Goal: Task Accomplishment & Management: Manage account settings

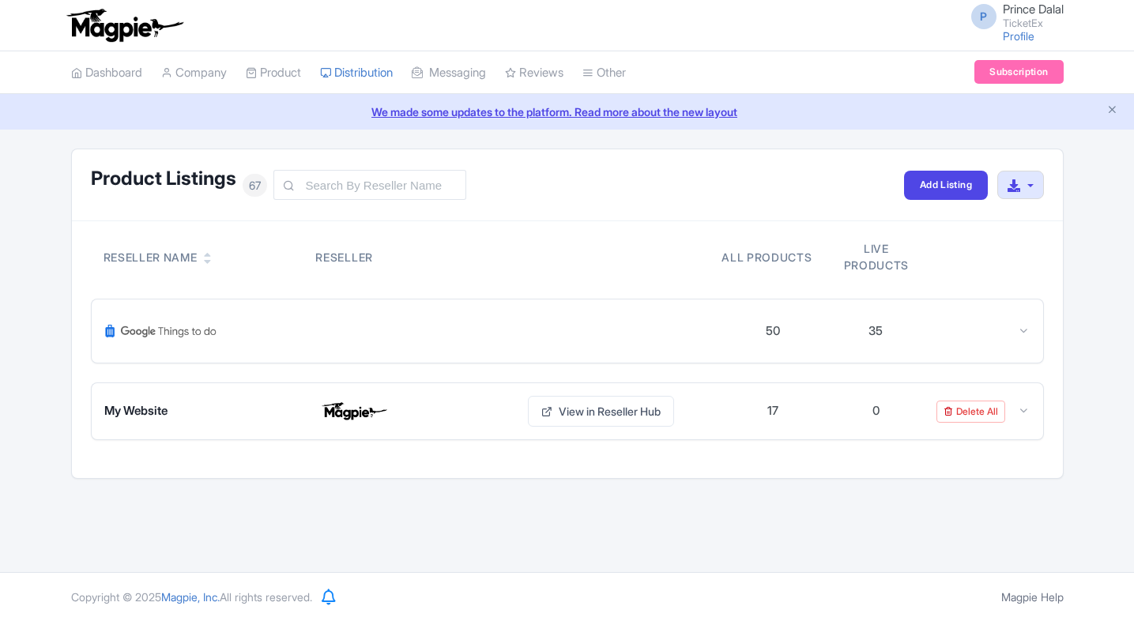
scroll to position [1095, 0]
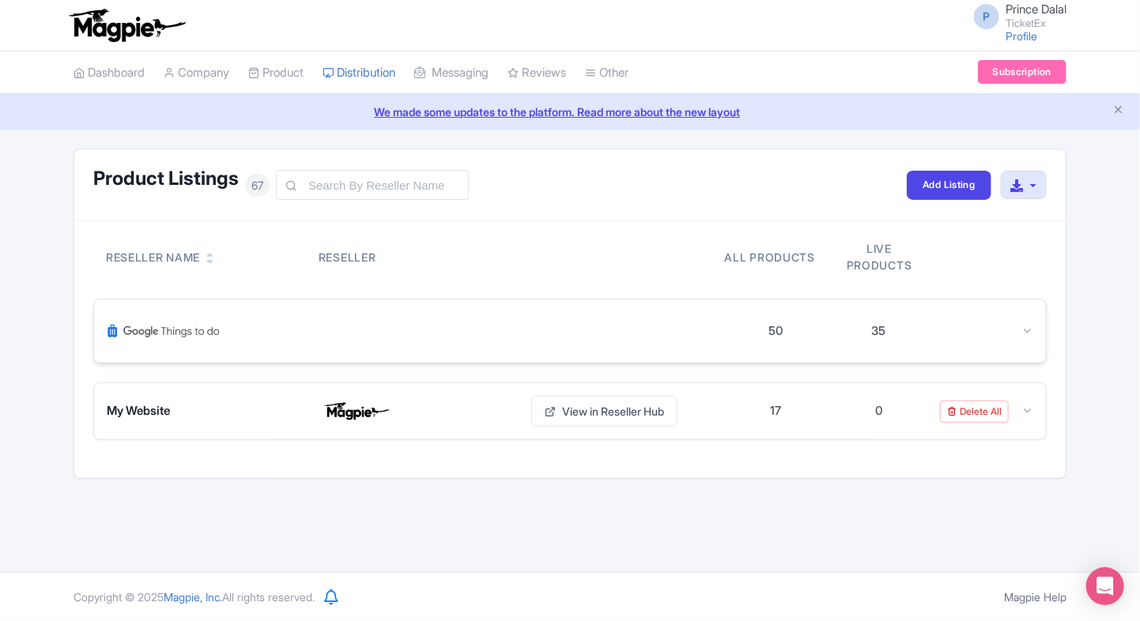
click at [1024, 331] on icon at bounding box center [1027, 331] width 12 height 12
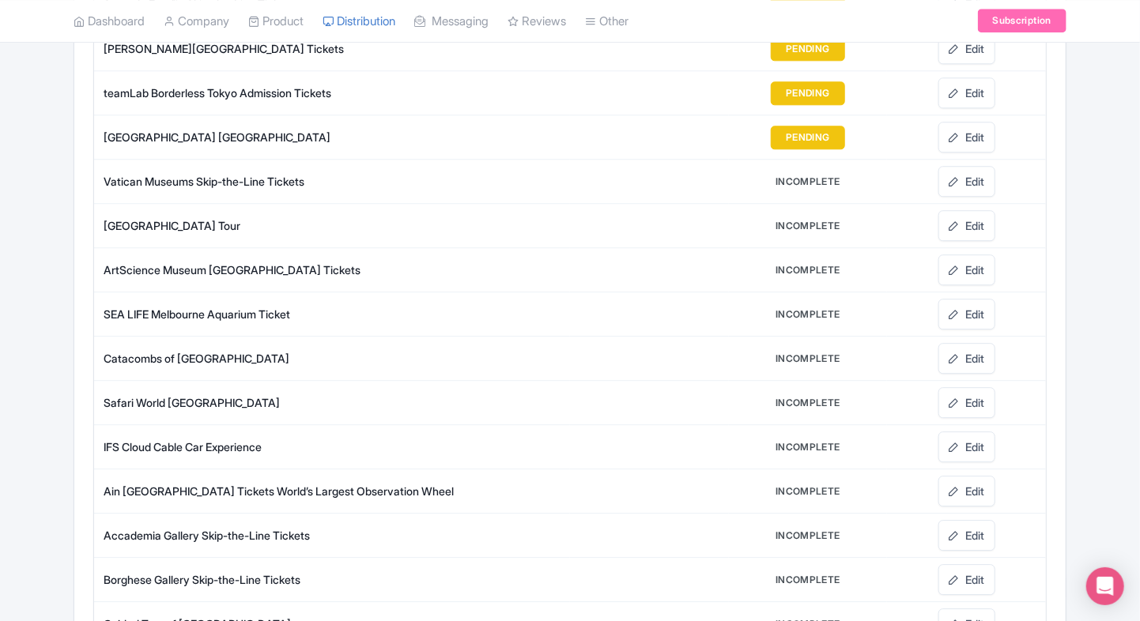
scroll to position [1966, 0]
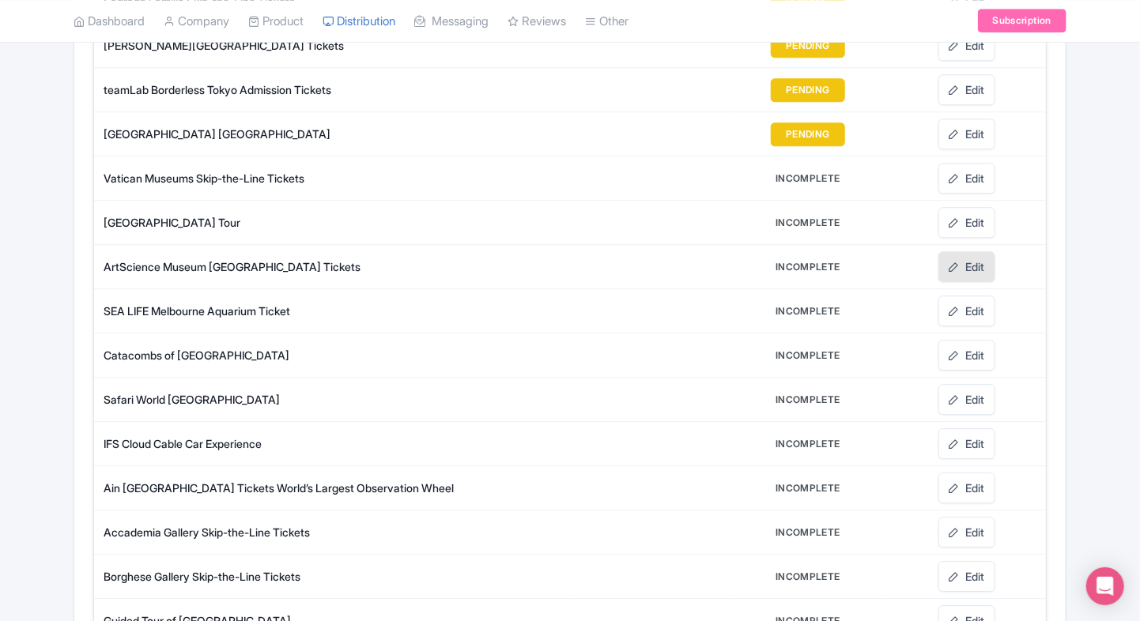
click at [972, 255] on link "Edit" at bounding box center [966, 266] width 57 height 31
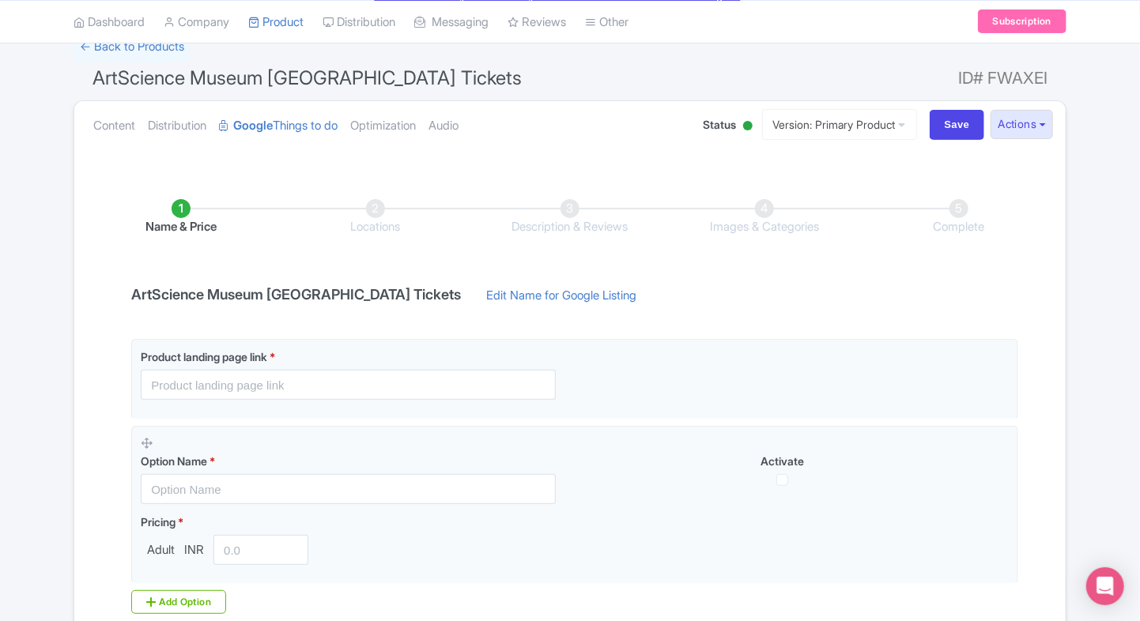
scroll to position [117, 0]
click at [116, 141] on link "Content" at bounding box center [114, 126] width 42 height 50
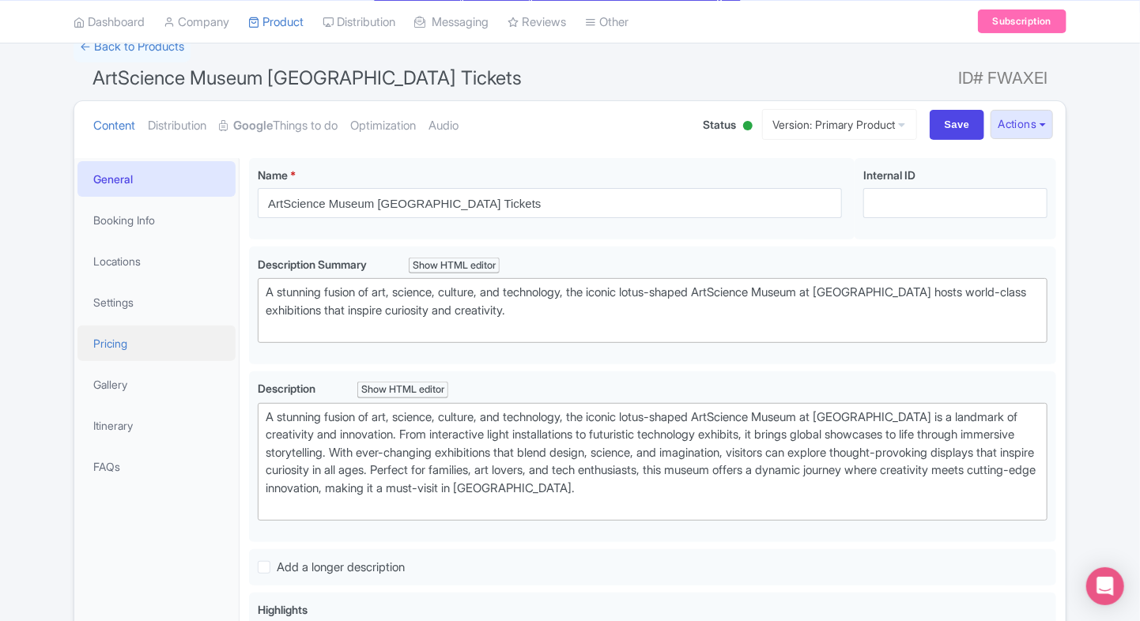
click at [110, 343] on link "Pricing" at bounding box center [156, 344] width 158 height 36
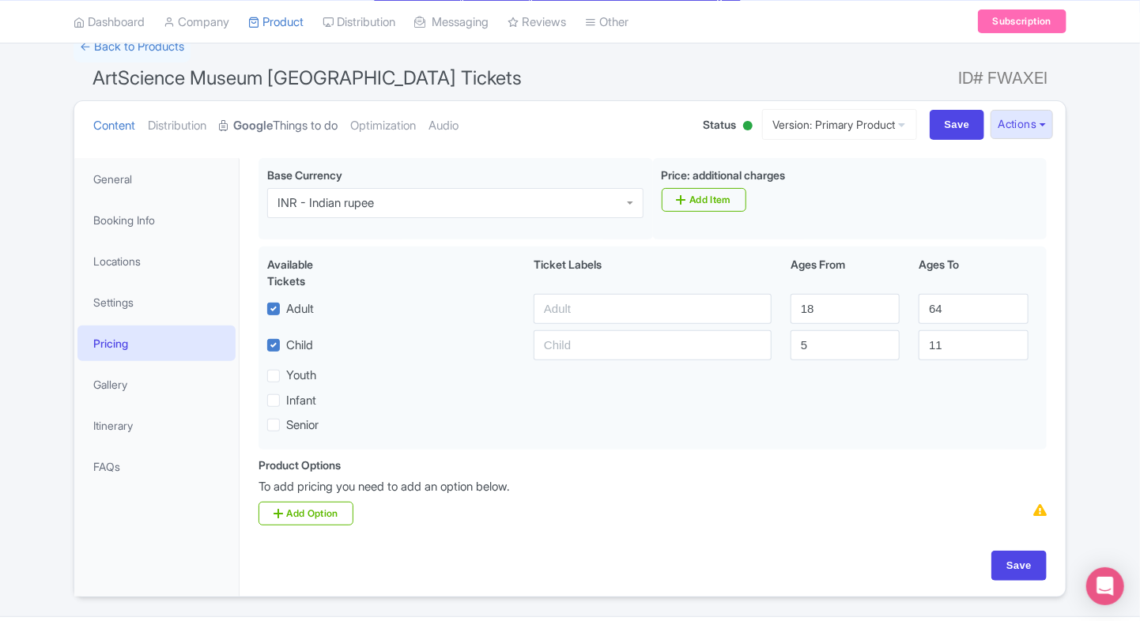
click at [254, 128] on strong "Google" at bounding box center [253, 126] width 40 height 18
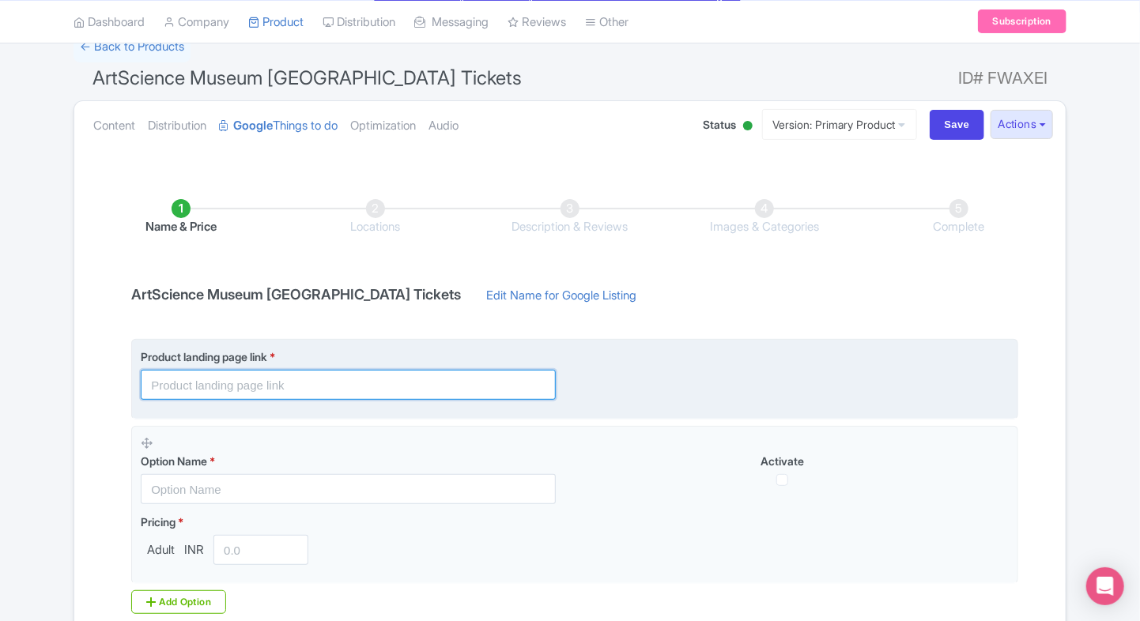
click at [207, 379] on input "text" at bounding box center [348, 385] width 415 height 30
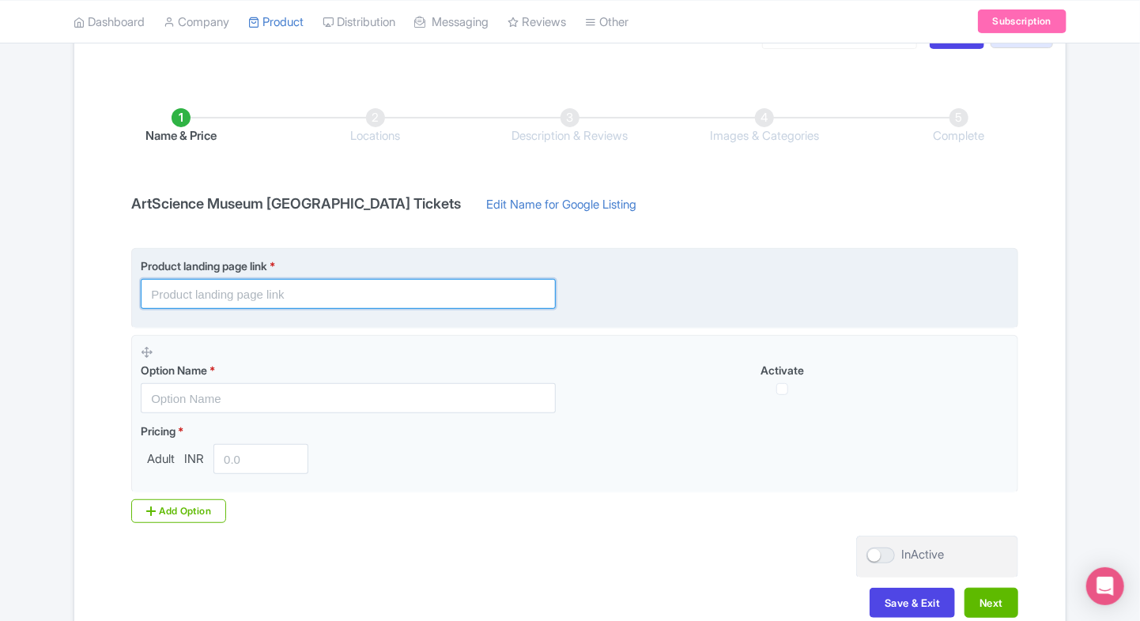
click at [350, 289] on input "text" at bounding box center [348, 294] width 415 height 30
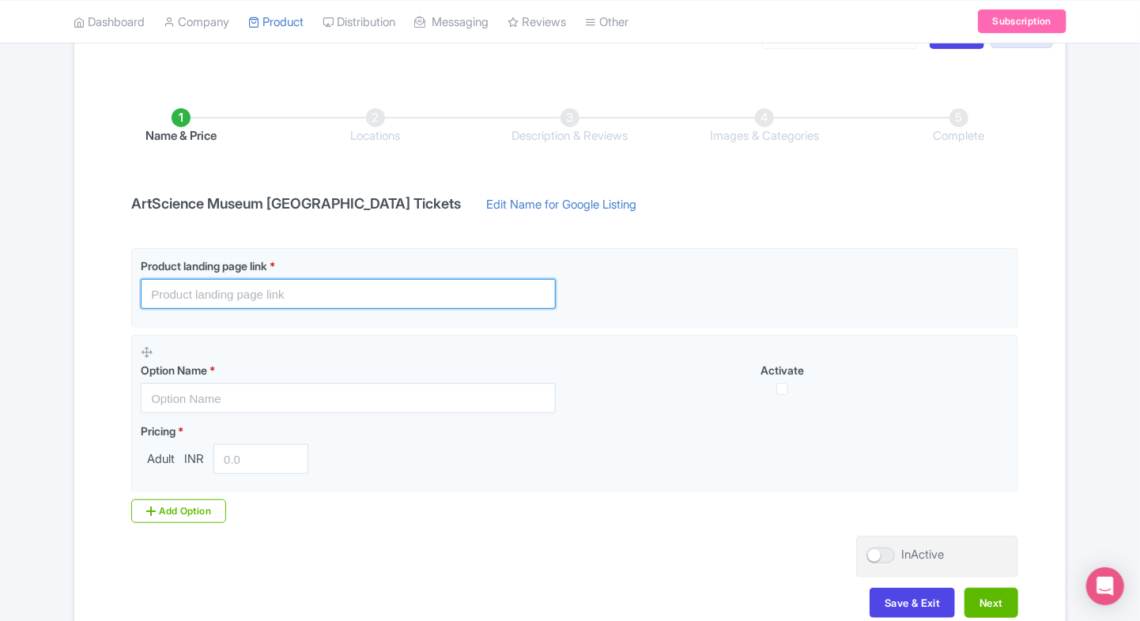
paste input "[URL][DOMAIN_NAME]"
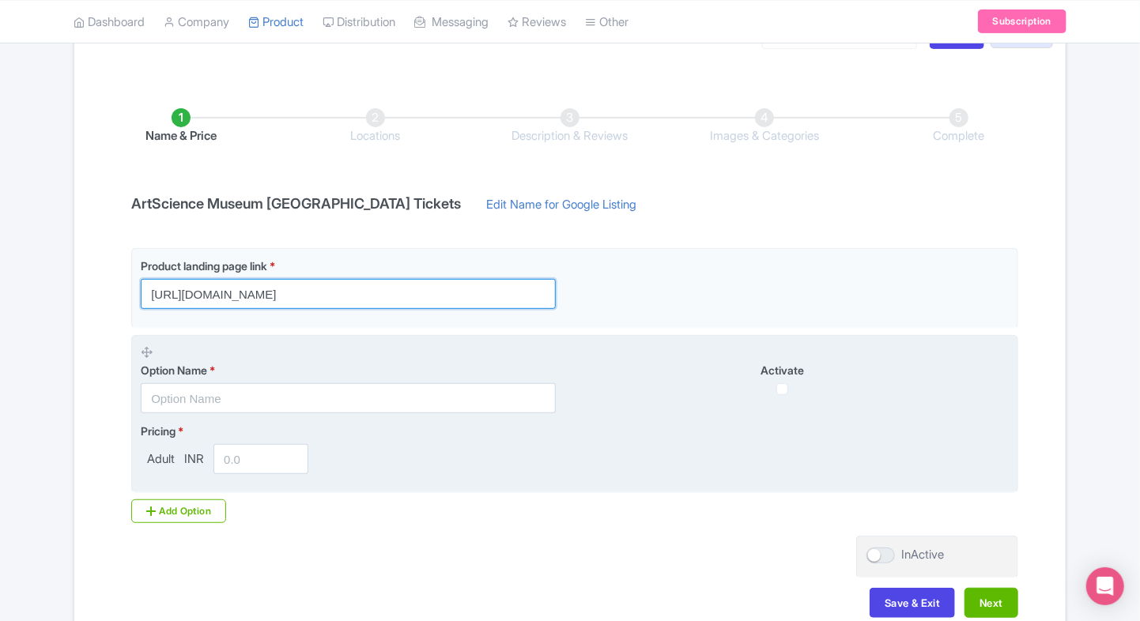
type input "[URL][DOMAIN_NAME]"
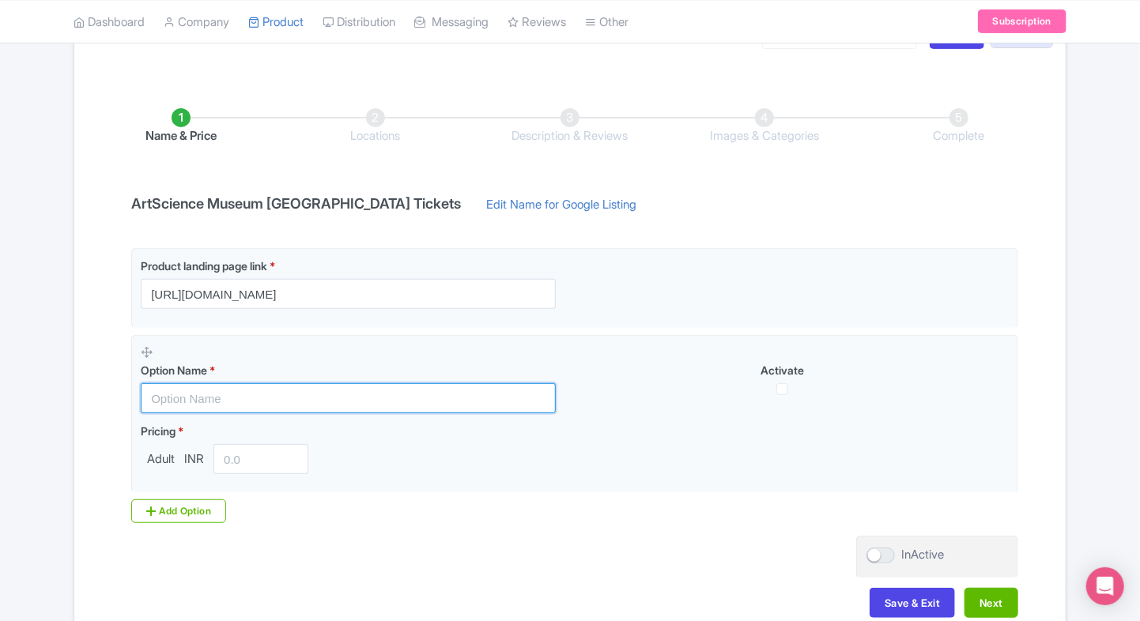
paste input "Future World at ArtScience Museum Entrance Tickets"
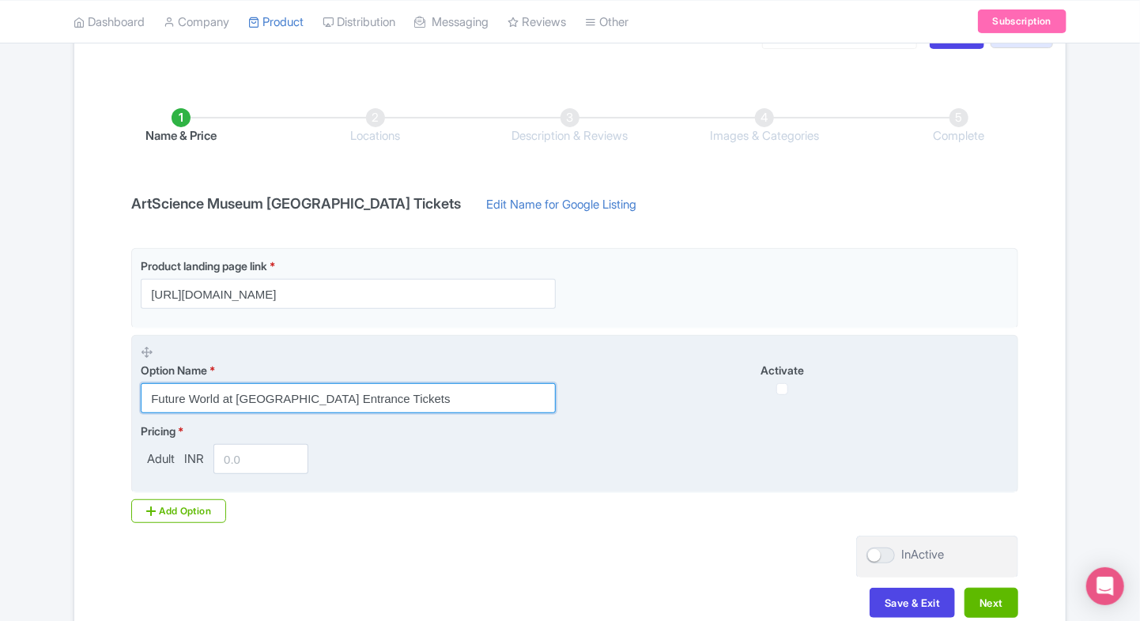
type input "Future World at ArtScience Museum Entrance Tickets"
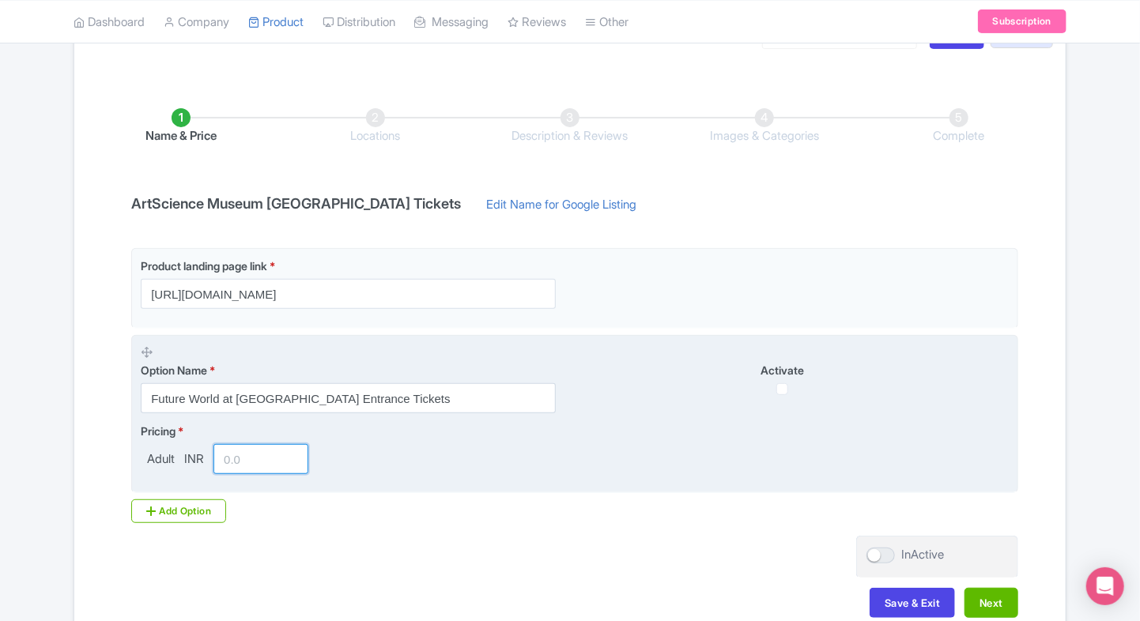
click at [243, 464] on input "number" at bounding box center [260, 459] width 95 height 30
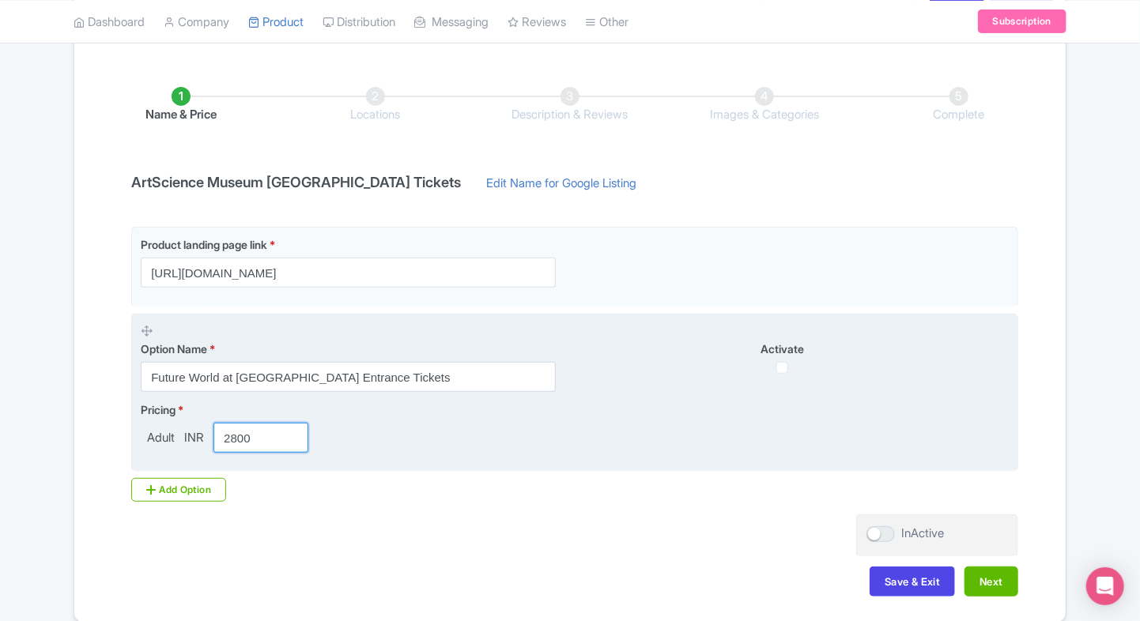
type input "2800"
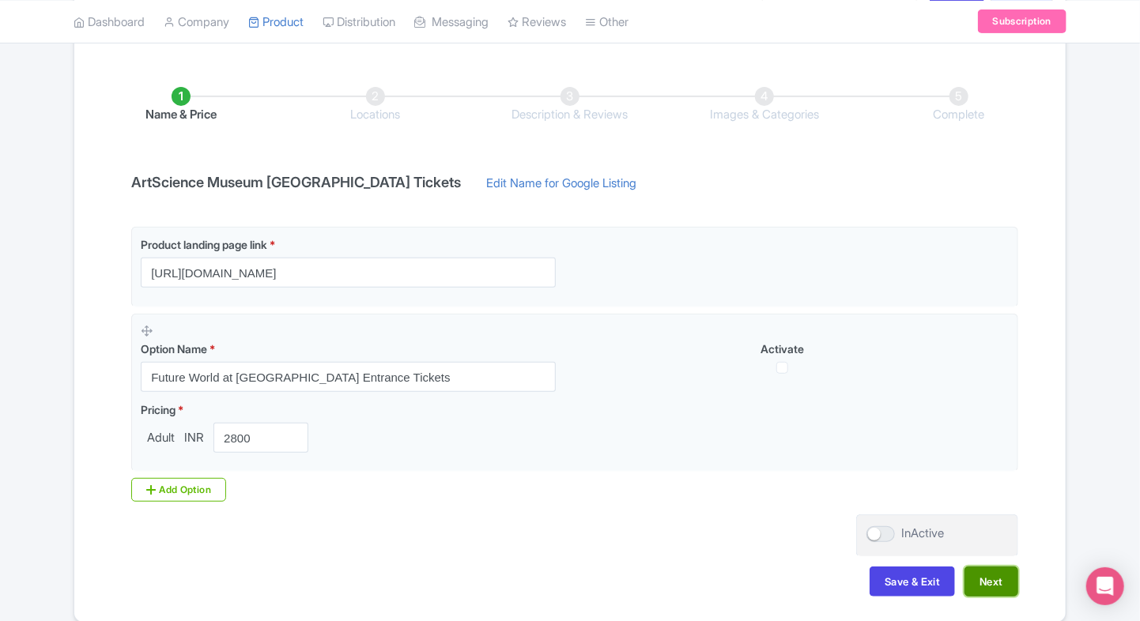
click at [980, 592] on button "Next" at bounding box center [991, 582] width 54 height 30
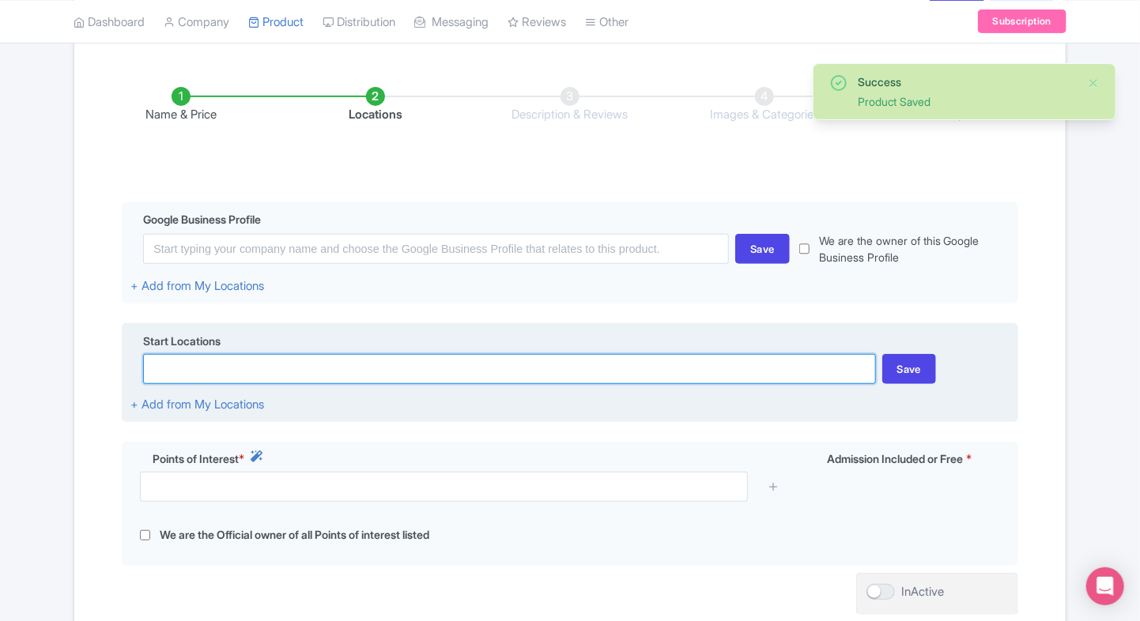
click at [354, 375] on input at bounding box center [509, 369] width 732 height 30
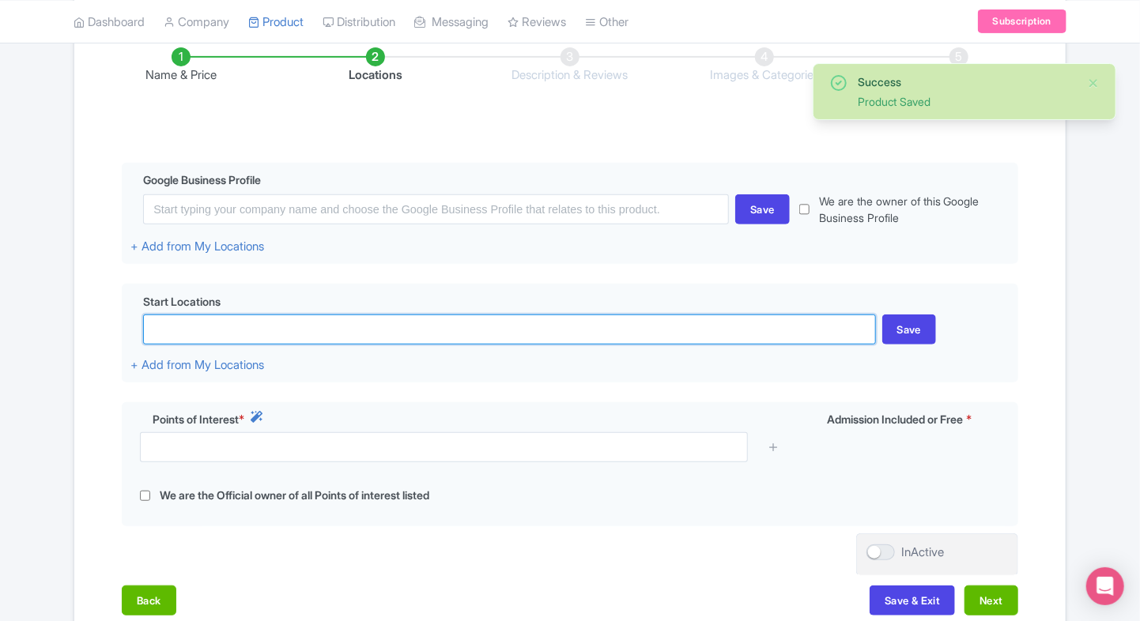
scroll to position [270, 0]
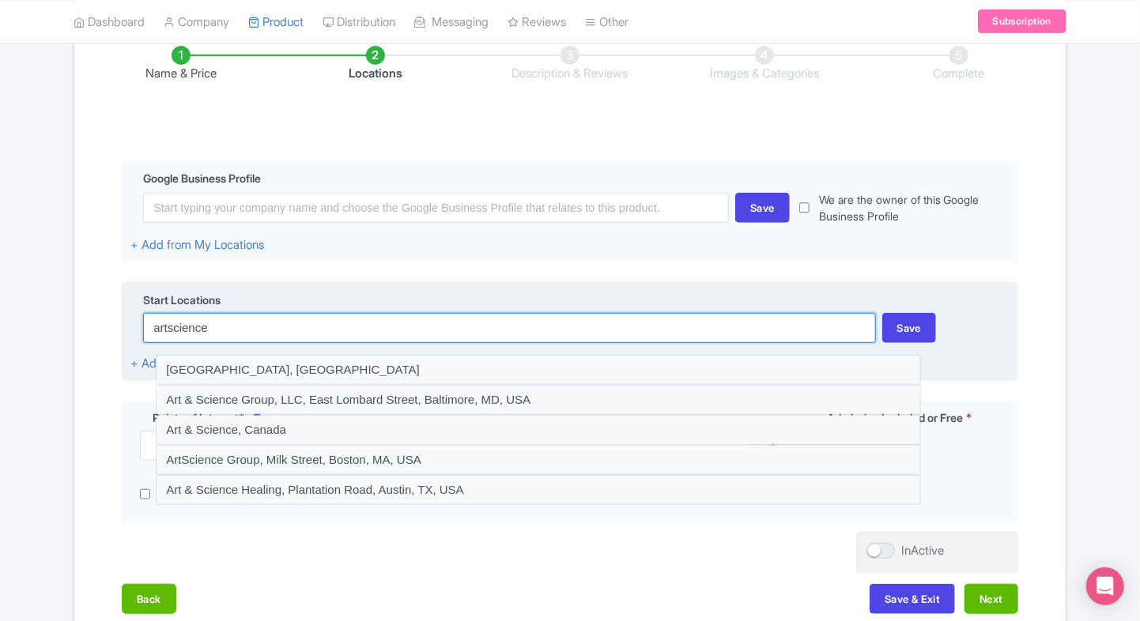
click at [281, 337] on input "artscience" at bounding box center [509, 328] width 732 height 30
paste input "ArtScience Museum Singapor"
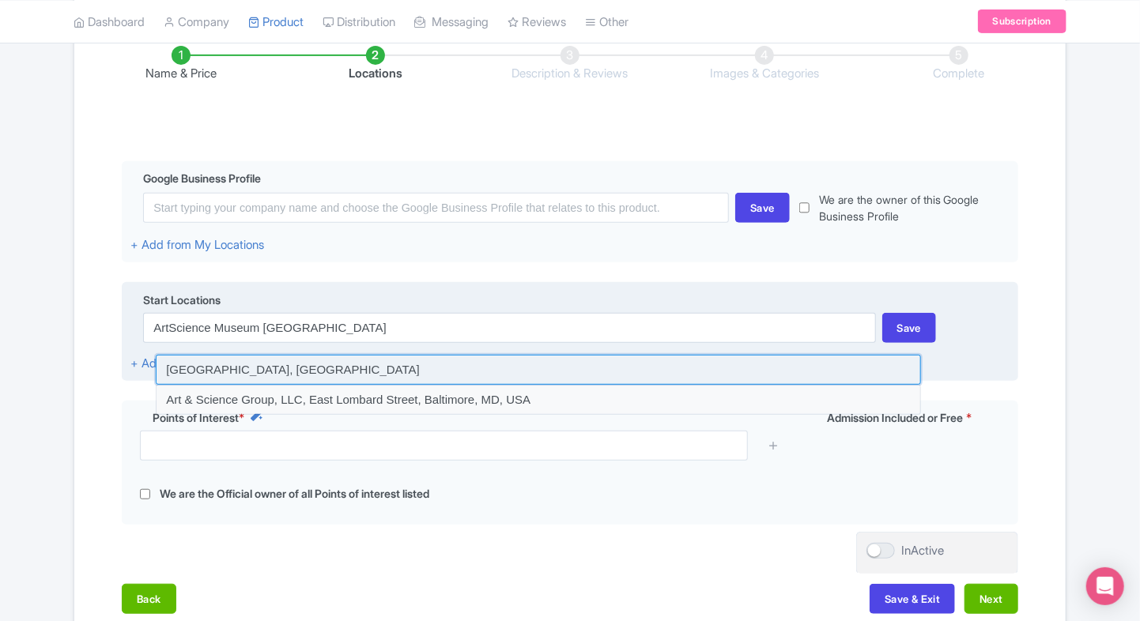
click at [239, 377] on input at bounding box center [538, 370] width 765 height 30
type input "Bayfront Avenue, ArtScience Museum, Singapore"
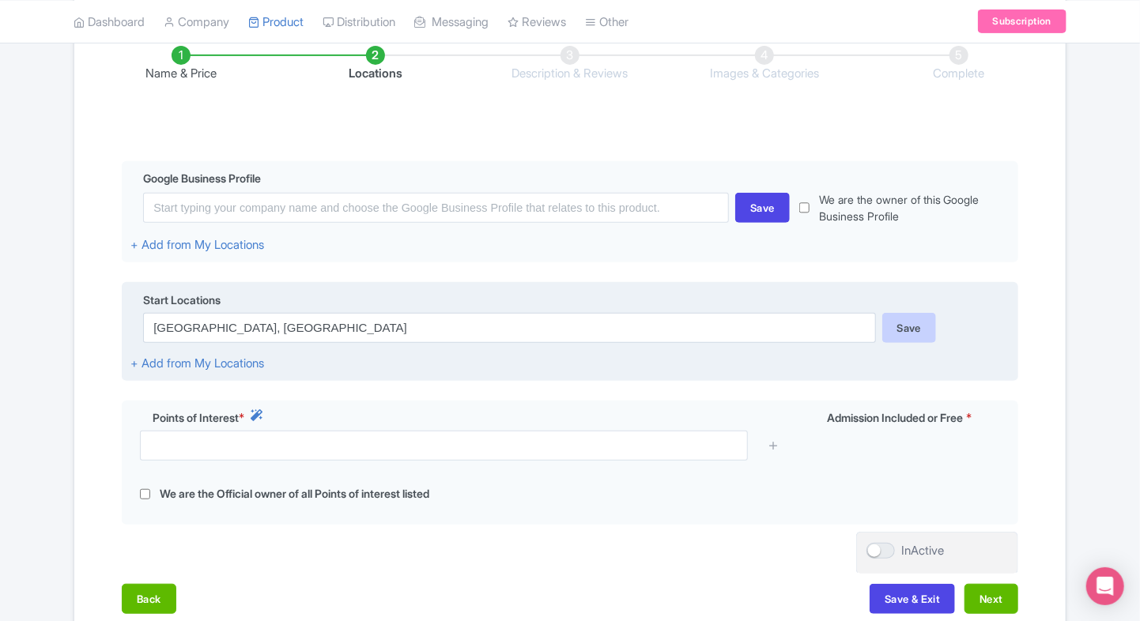
click at [906, 326] on div "Save" at bounding box center [909, 328] width 55 height 30
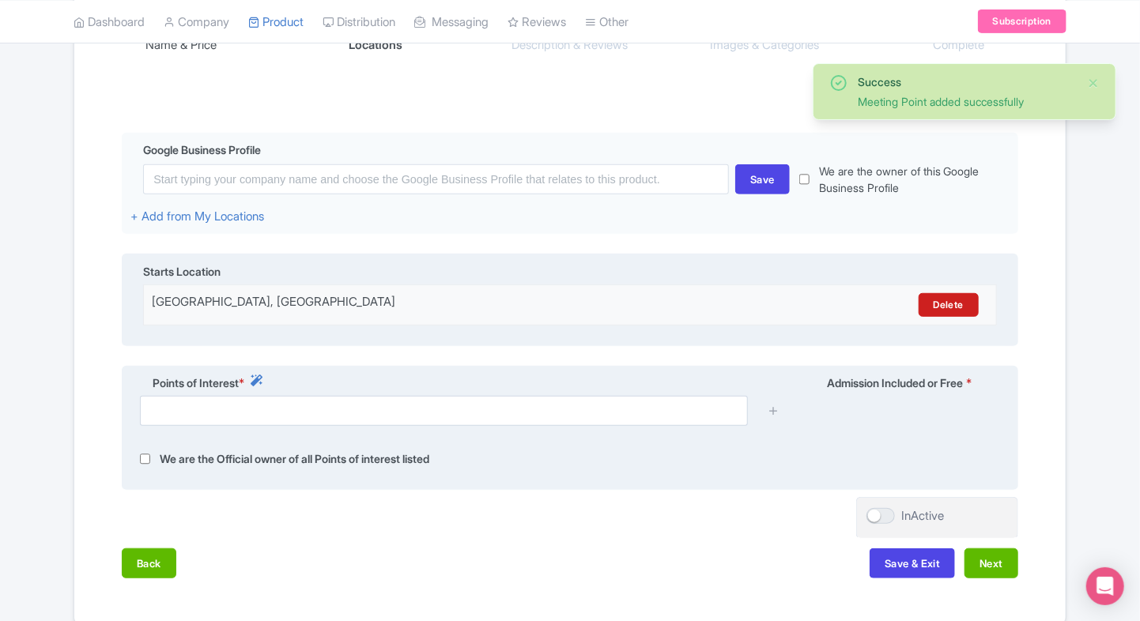
scroll to position [303, 0]
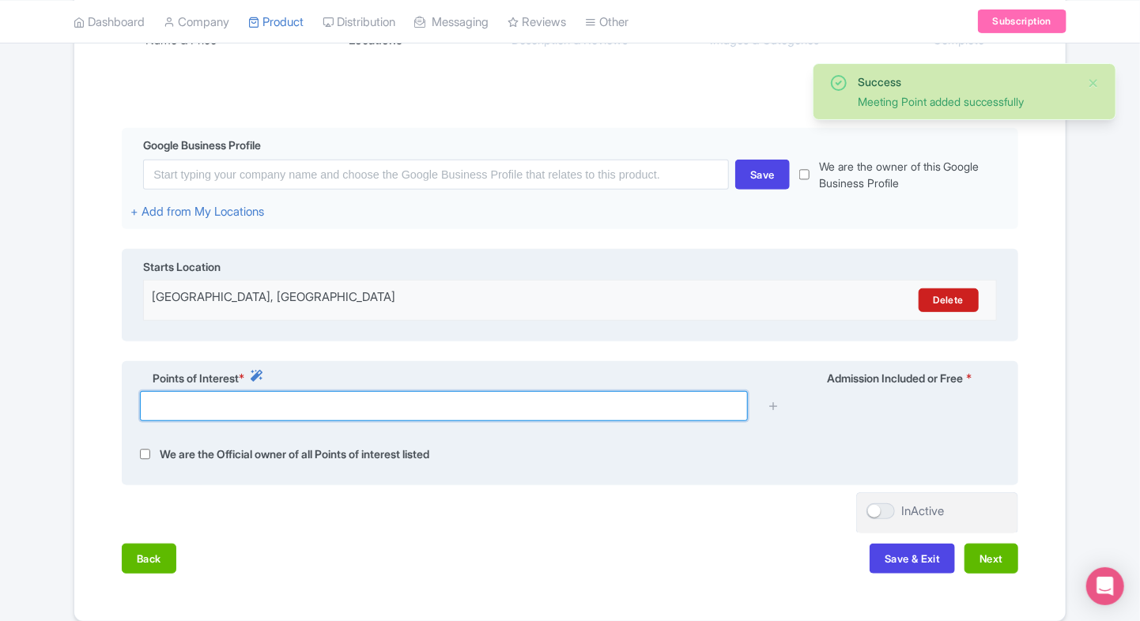
click at [405, 415] on input "text" at bounding box center [444, 406] width 608 height 30
paste input "ArtScience Museum Singapore"
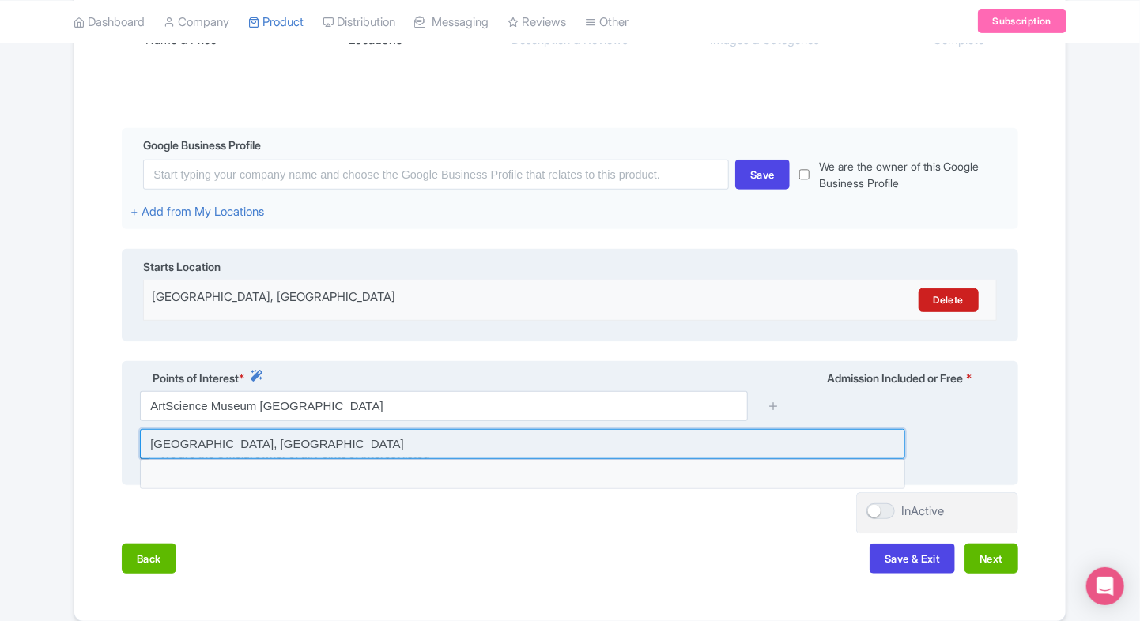
click at [341, 442] on input at bounding box center [522, 444] width 765 height 30
type input "Bayfront Avenue, ArtScience Museum, Singapore"
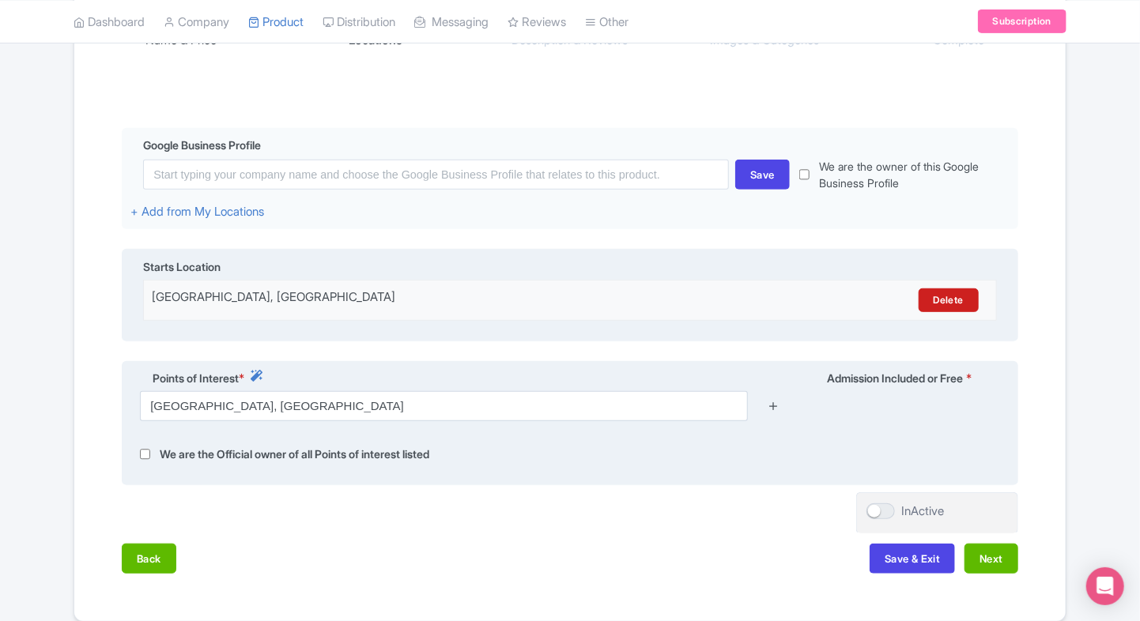
click at [773, 405] on icon at bounding box center [773, 406] width 12 height 12
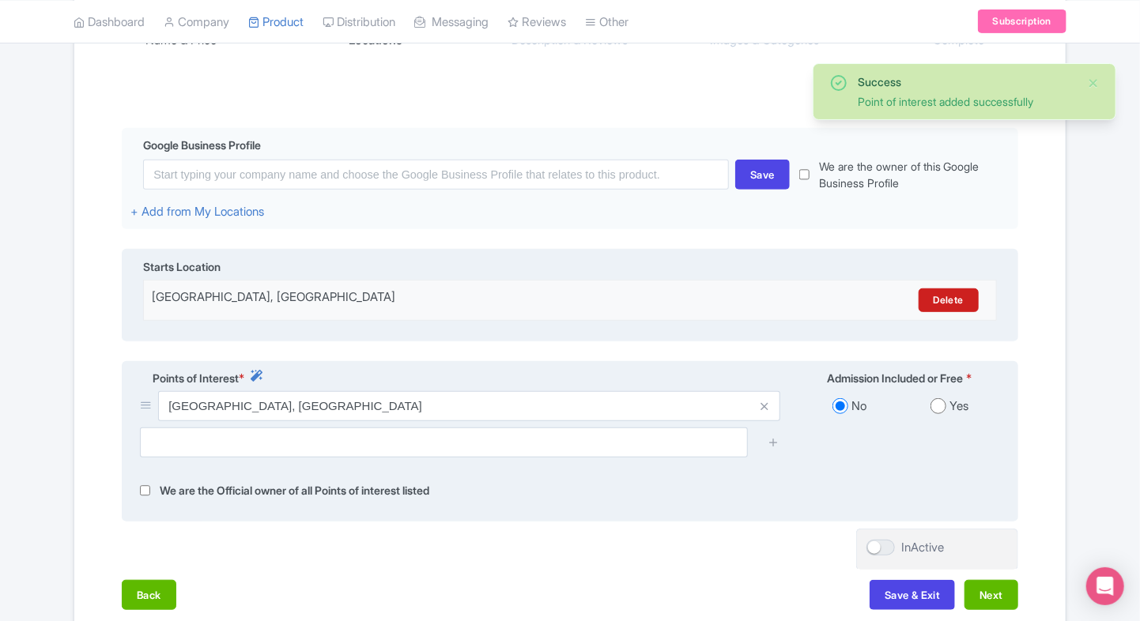
click at [944, 403] on input "radio" at bounding box center [938, 406] width 16 height 16
radio input "true"
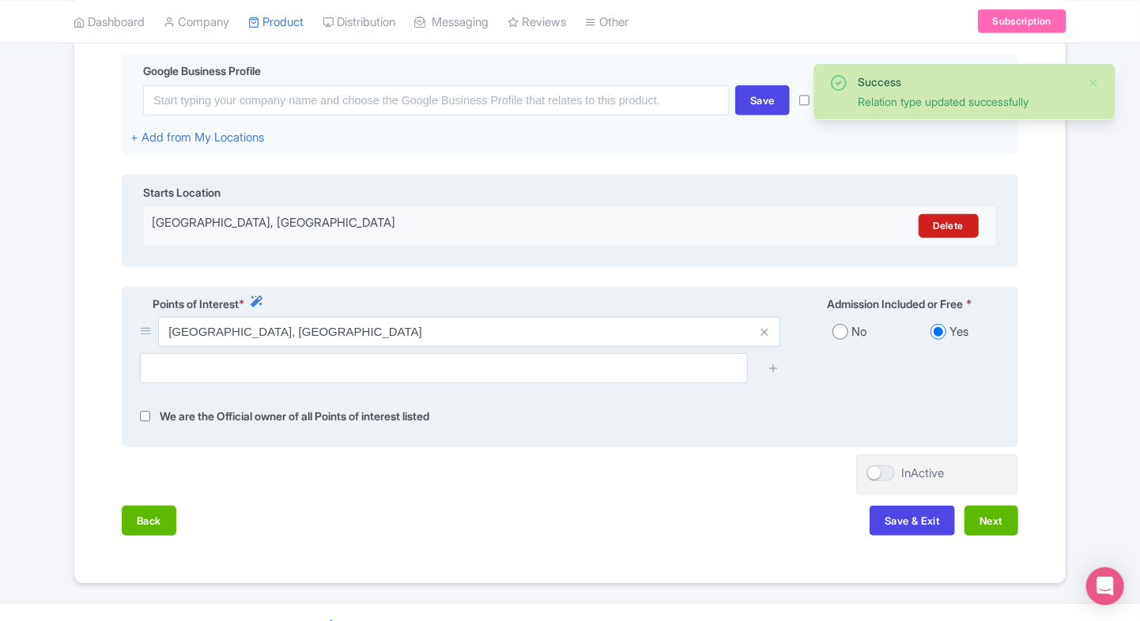
scroll to position [379, 0]
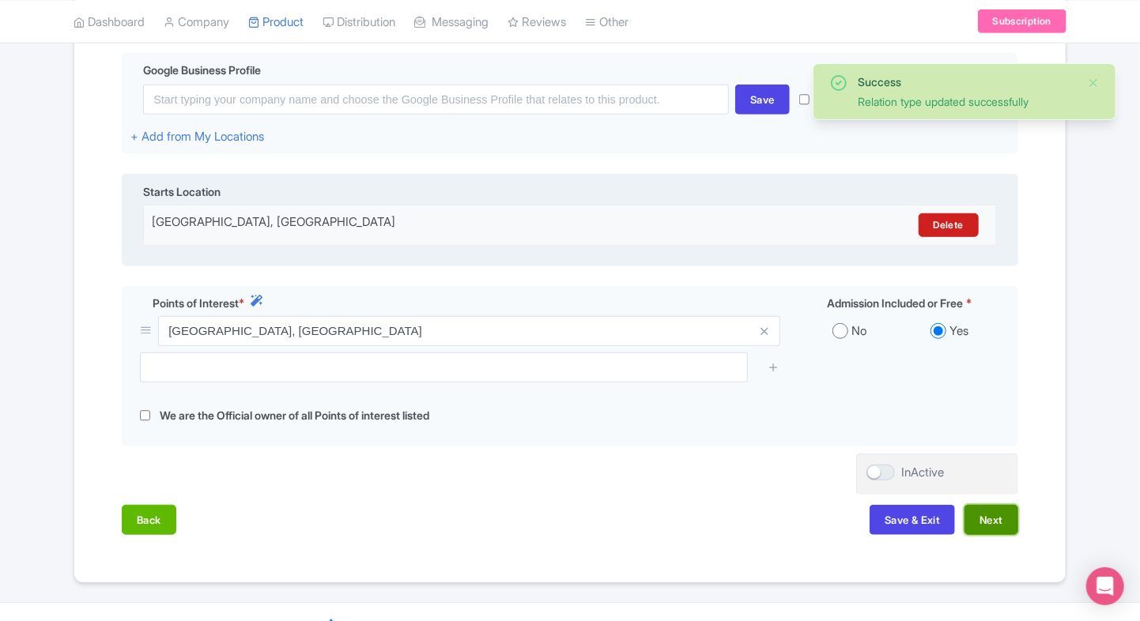
click at [981, 526] on button "Next" at bounding box center [991, 520] width 54 height 30
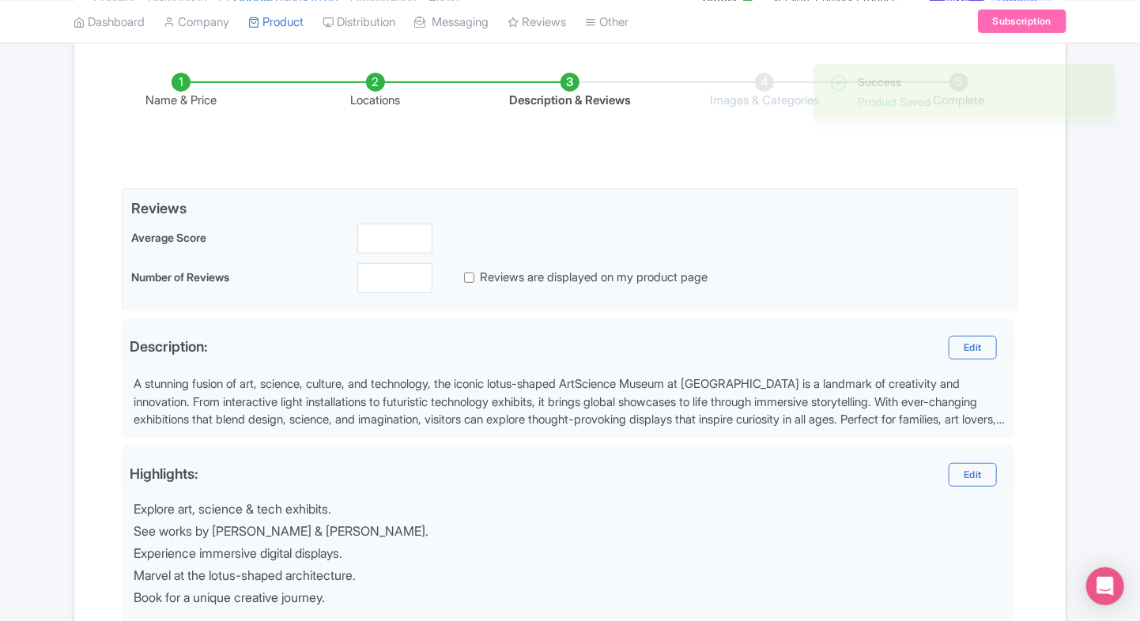
scroll to position [243, 0]
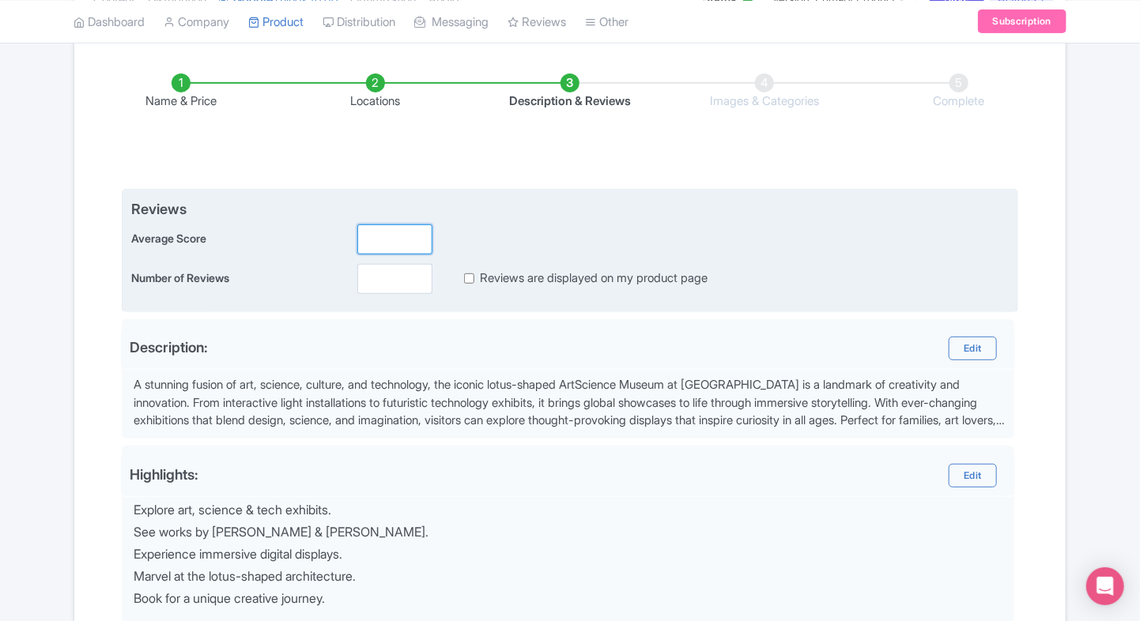
click at [375, 248] on input "number" at bounding box center [394, 239] width 75 height 30
type input "2"
click at [375, 270] on input "number" at bounding box center [394, 279] width 75 height 30
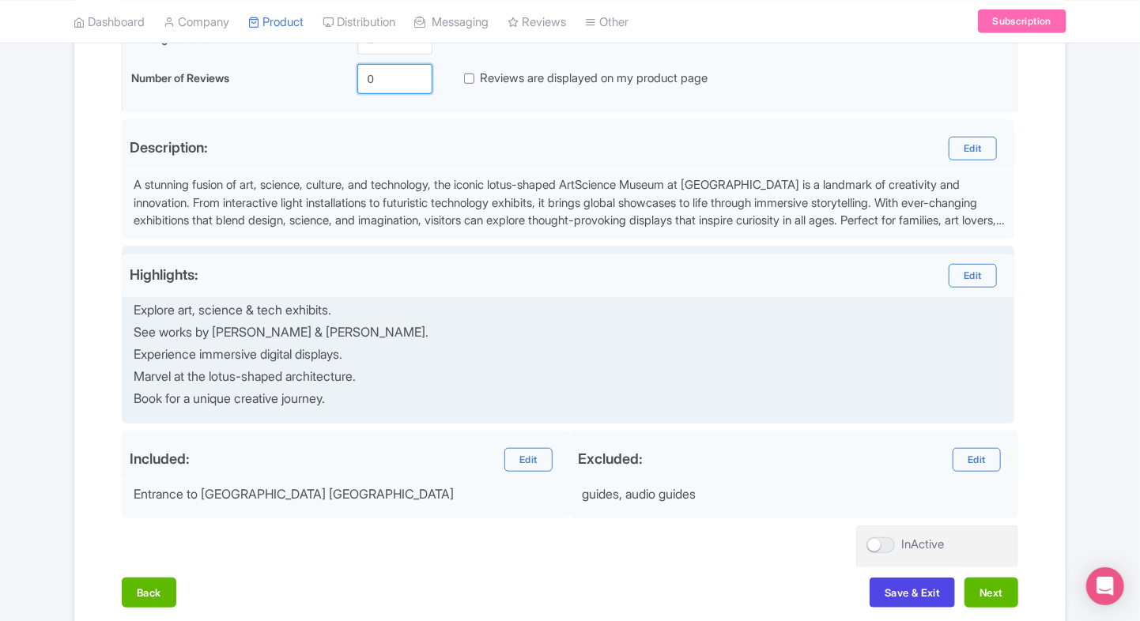
scroll to position [519, 0]
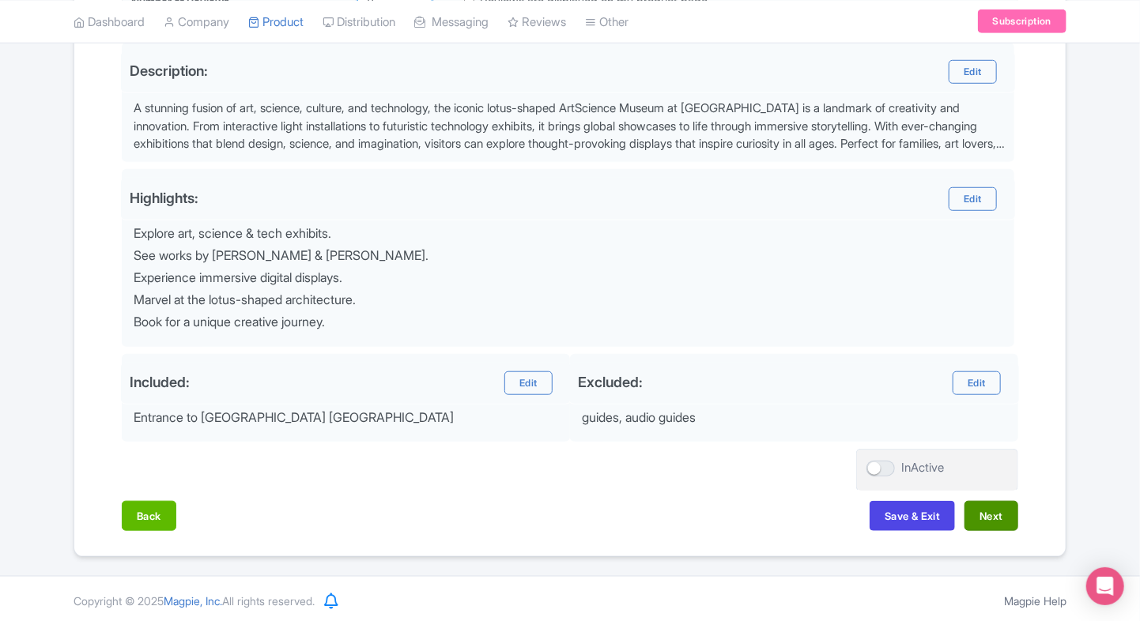
type input "0"
click at [1004, 509] on button "Next" at bounding box center [991, 516] width 54 height 30
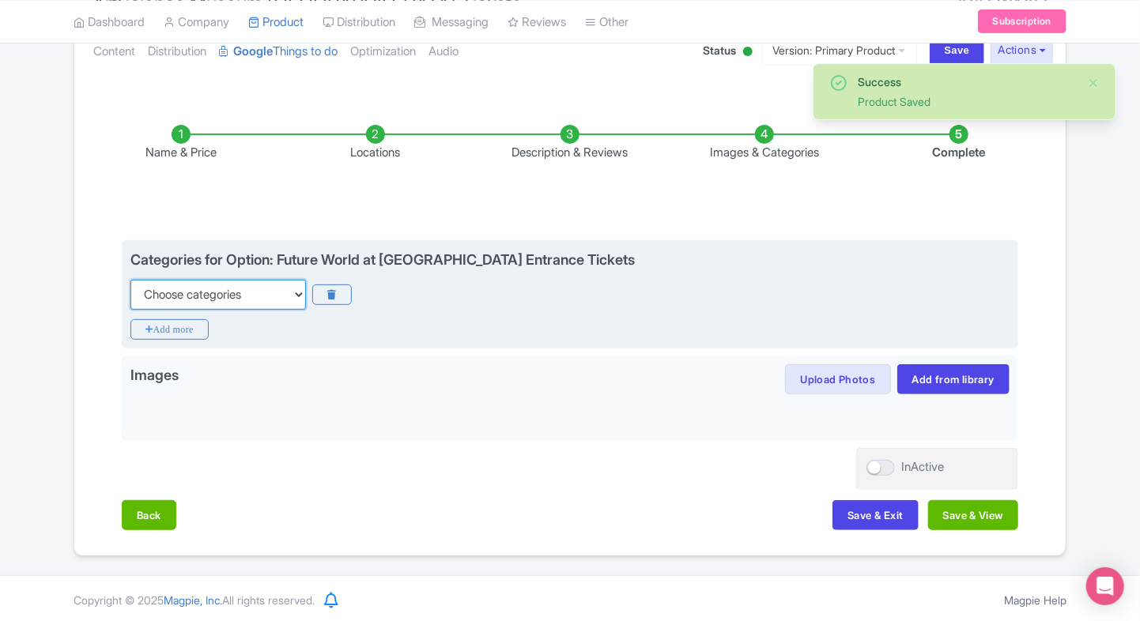
click at [291, 299] on select "Choose categories Adults Only Animals Audio Guide Beaches Bike Tours Boat Tours…" at bounding box center [217, 295] width 175 height 30
select select "family-friendly"
click at [130, 280] on select "Choose categories Adults Only Animals Audio Guide Beaches Bike Tours Boat Tours…" at bounding box center [217, 295] width 175 height 30
click at [174, 322] on icon "Add more" at bounding box center [169, 329] width 78 height 21
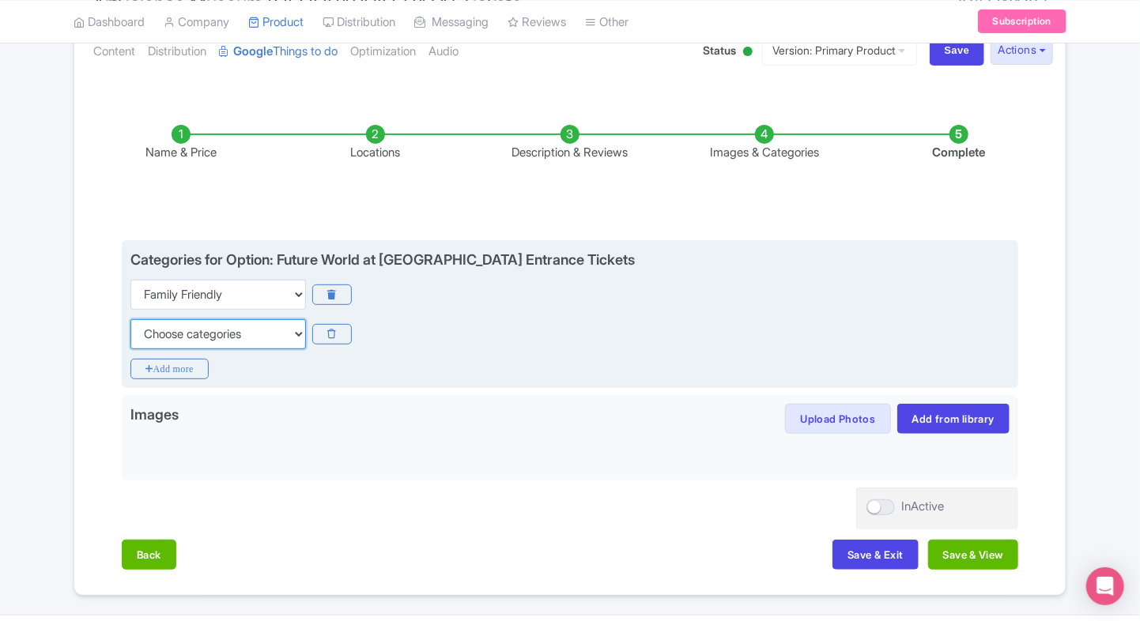
click at [202, 326] on select "Choose categories Adults Only Animals Audio Guide Beaches Bike Tours Boat Tours…" at bounding box center [217, 334] width 175 height 30
select select "walking-tours"
click at [130, 319] on select "Choose categories Adults Only Animals Audio Guide Beaches Bike Tours Boat Tours…" at bounding box center [217, 334] width 175 height 30
click at [161, 368] on icon "Add more" at bounding box center [169, 369] width 78 height 21
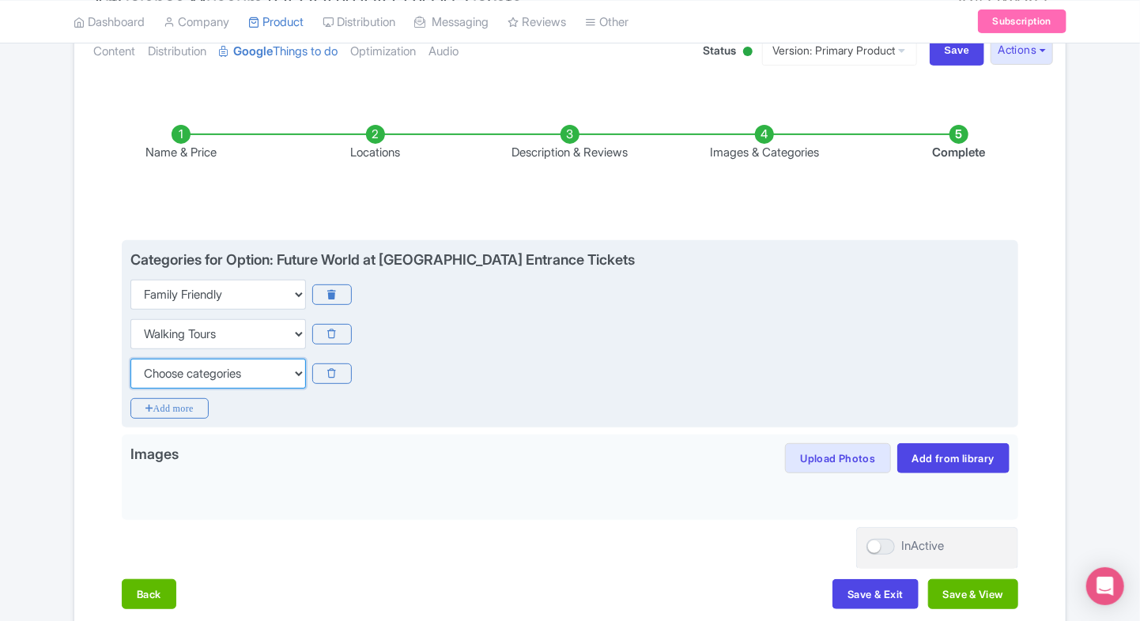
click at [161, 368] on select "Choose categories Adults Only Animals Audio Guide Beaches Bike Tours Boat Tours…" at bounding box center [217, 374] width 175 height 30
select select "wheelchair-accessible"
click at [130, 359] on select "Choose categories Adults Only Animals Audio Guide Beaches Bike Tours Boat Tours…" at bounding box center [217, 374] width 175 height 30
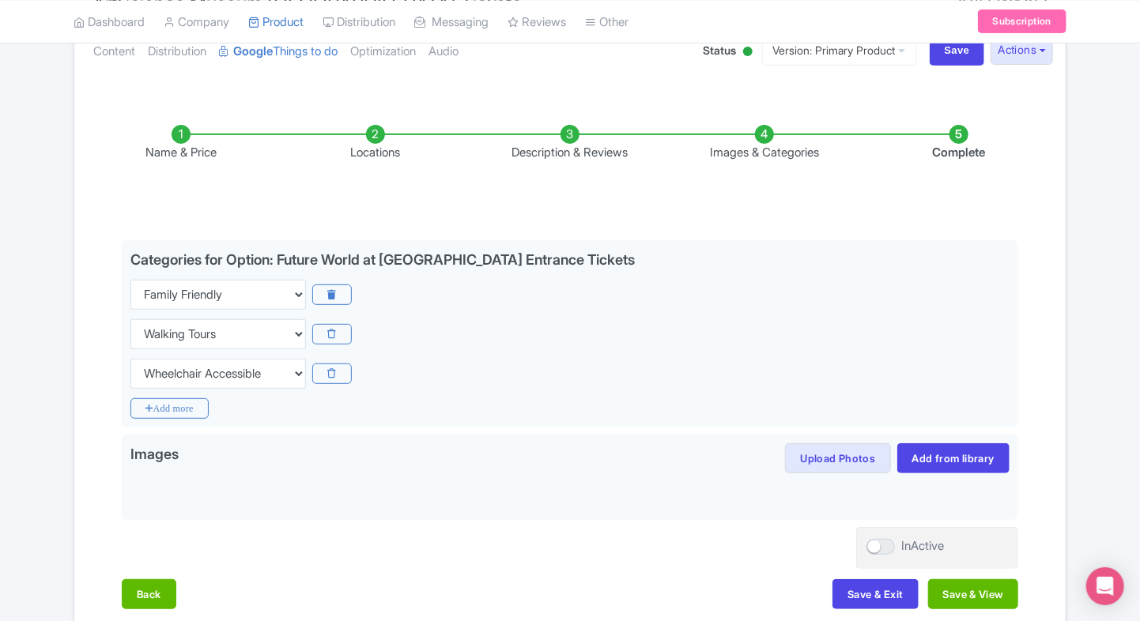
click at [110, 359] on div "Name & Price Locations Description & Reviews Images & Categories Complete Edit …" at bounding box center [570, 359] width 972 height 532
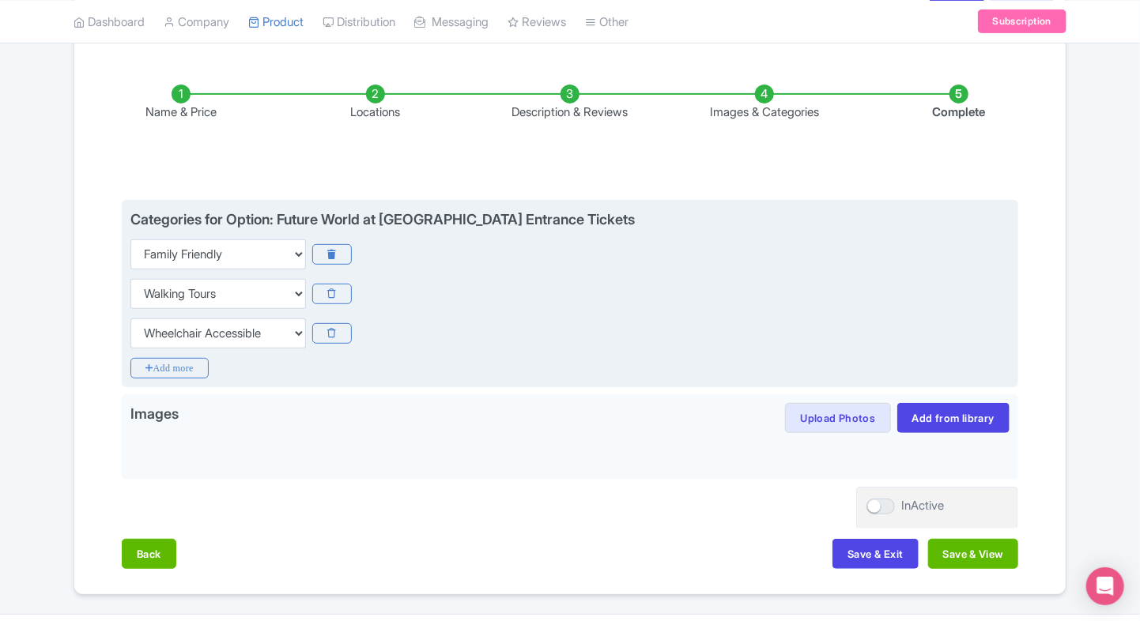
scroll to position [239, 0]
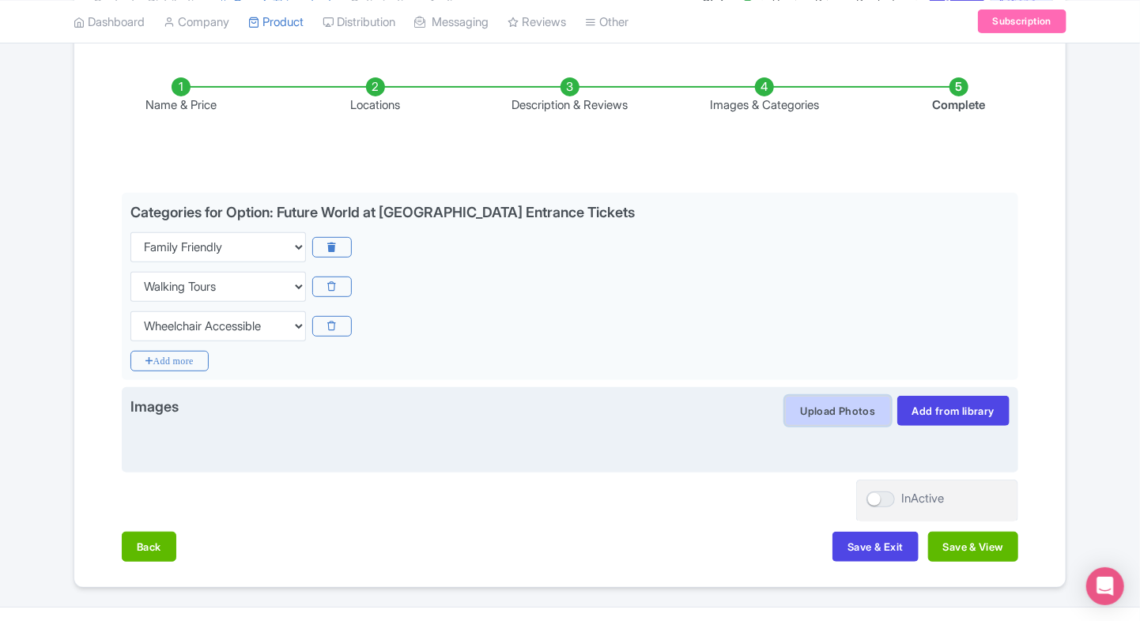
click at [813, 418] on button "Upload Photos" at bounding box center [837, 411] width 105 height 30
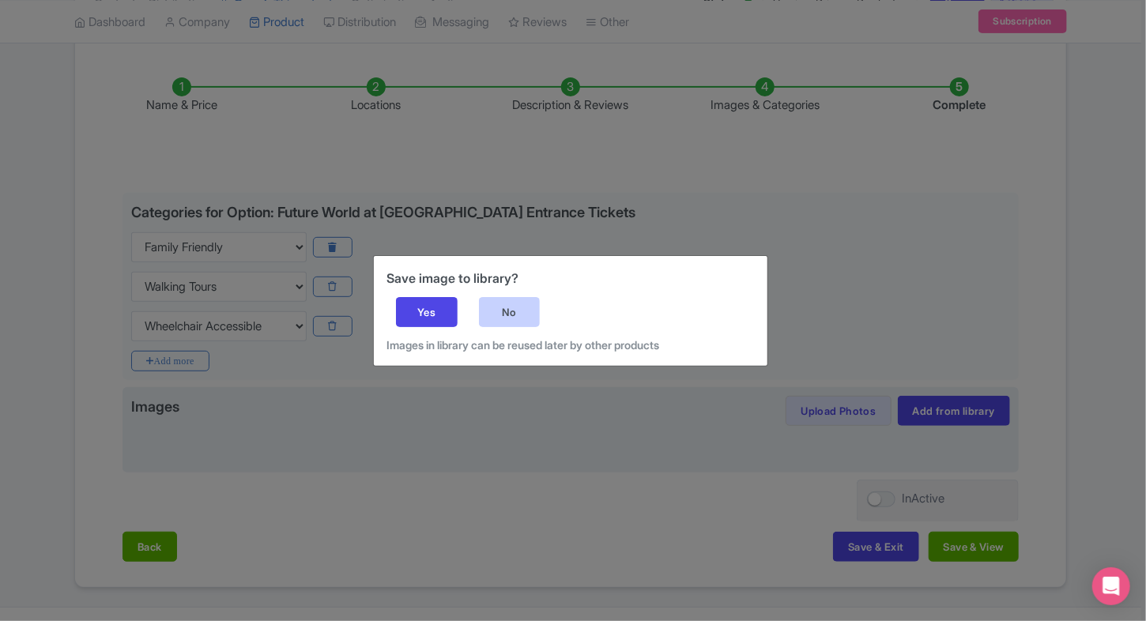
click at [531, 324] on div "No" at bounding box center [510, 312] width 62 height 30
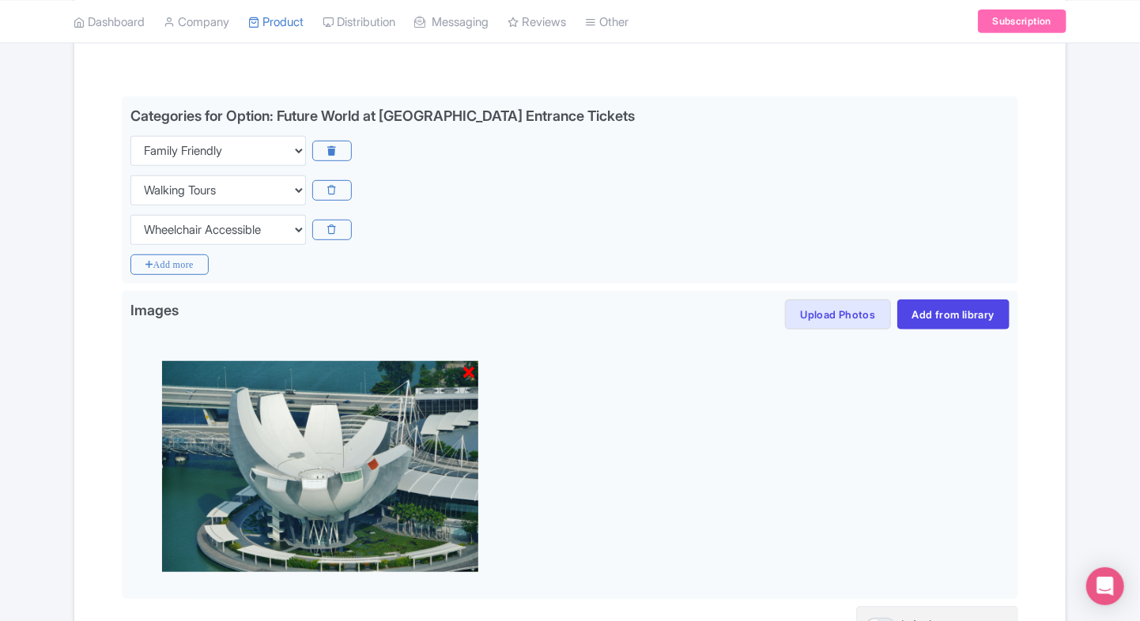
scroll to position [493, 0]
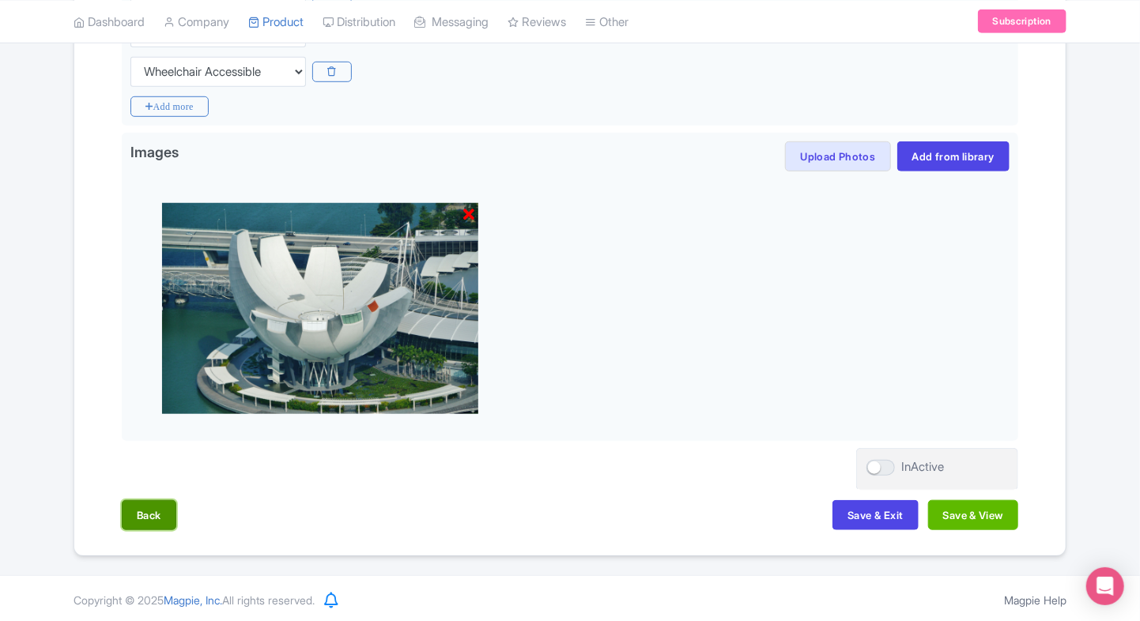
click at [156, 510] on button "Back" at bounding box center [149, 515] width 55 height 30
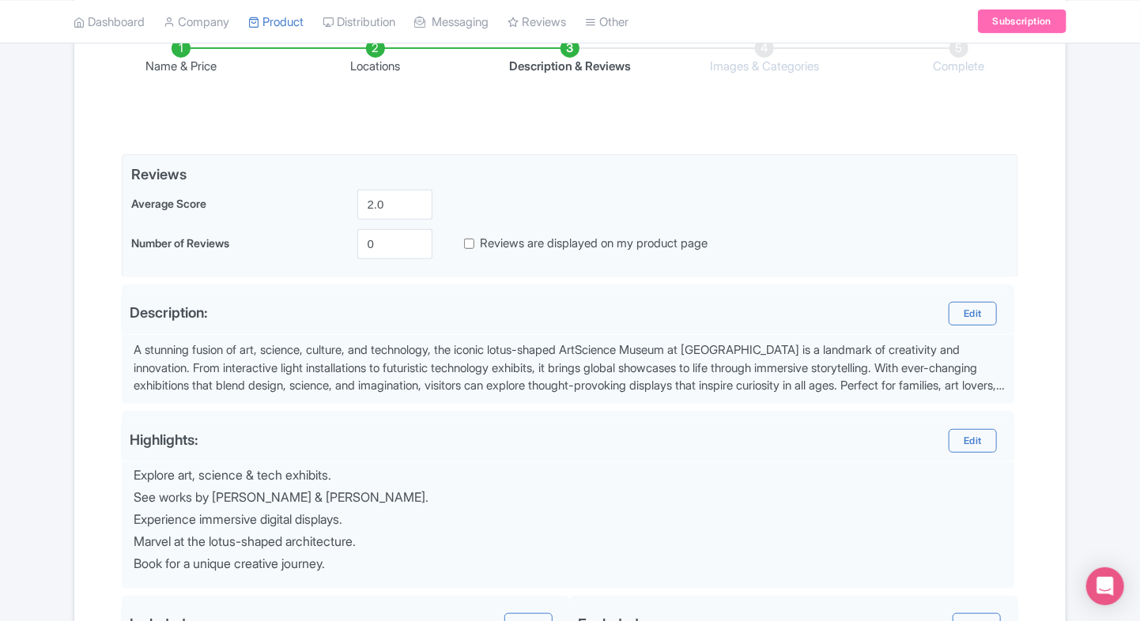
scroll to position [519, 0]
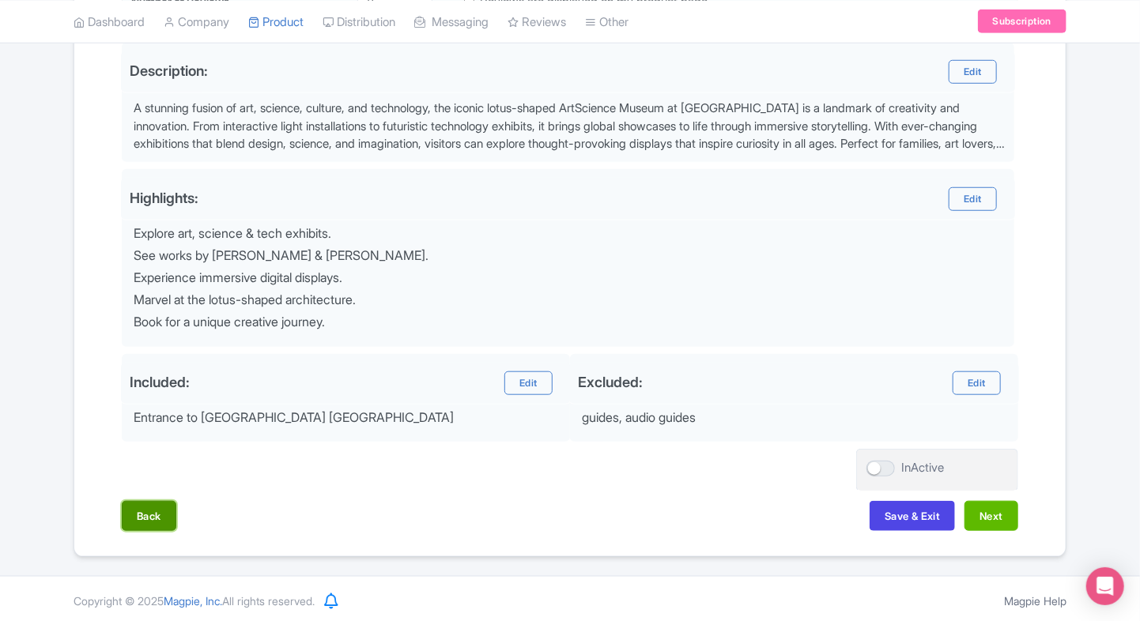
click at [136, 503] on button "Back" at bounding box center [149, 516] width 55 height 30
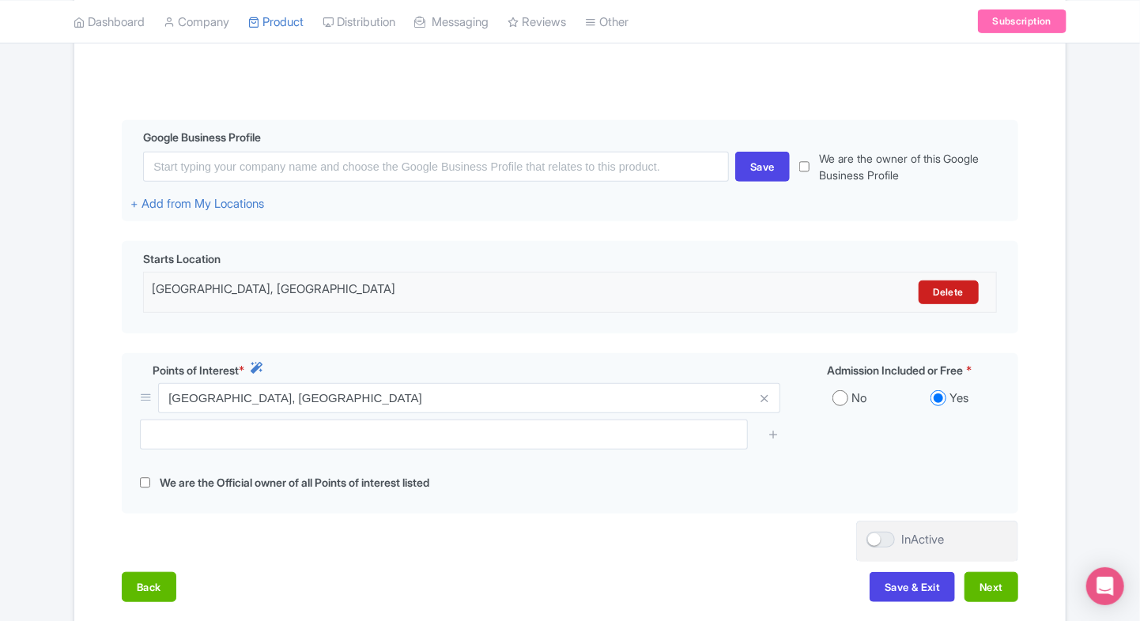
scroll to position [408, 0]
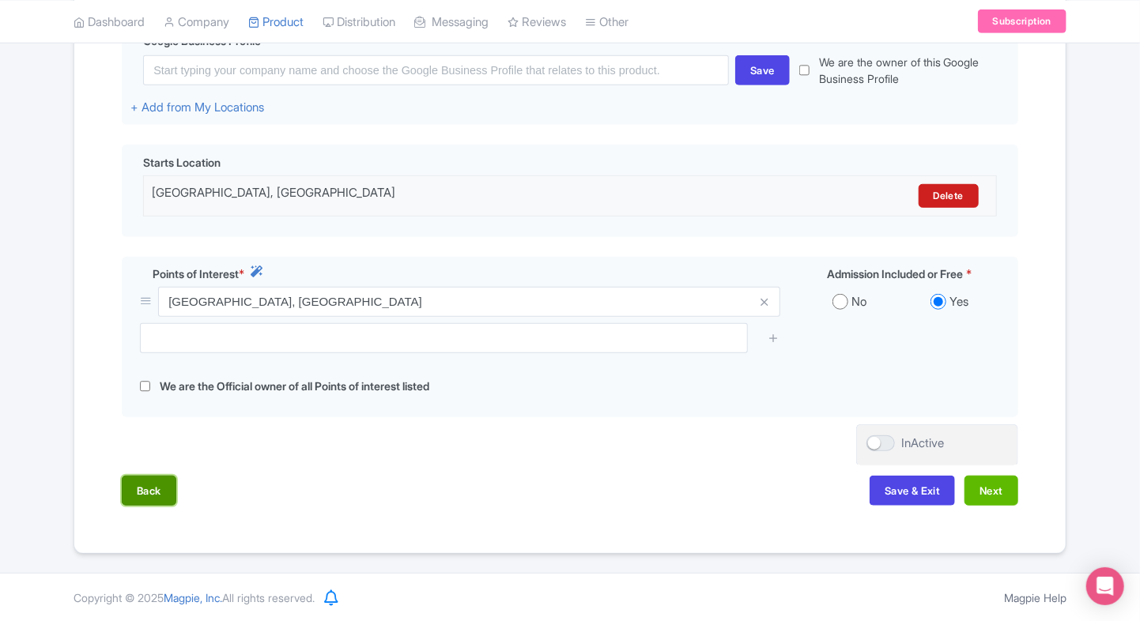
click at [151, 499] on button "Back" at bounding box center [149, 491] width 55 height 30
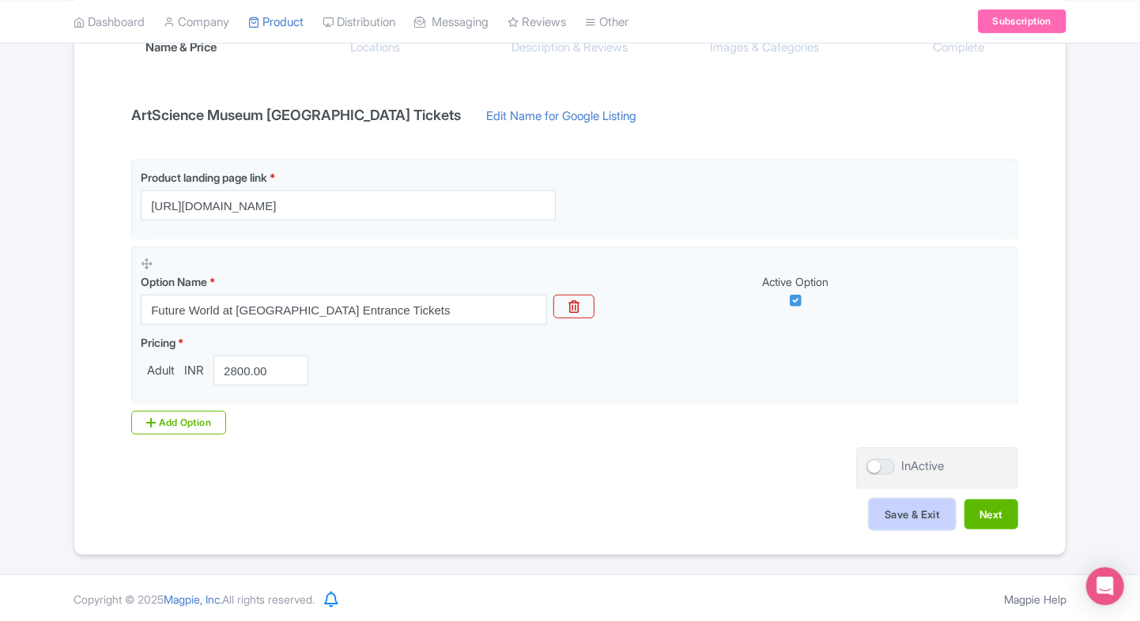
click at [880, 499] on button "Save & Exit" at bounding box center [911, 514] width 85 height 30
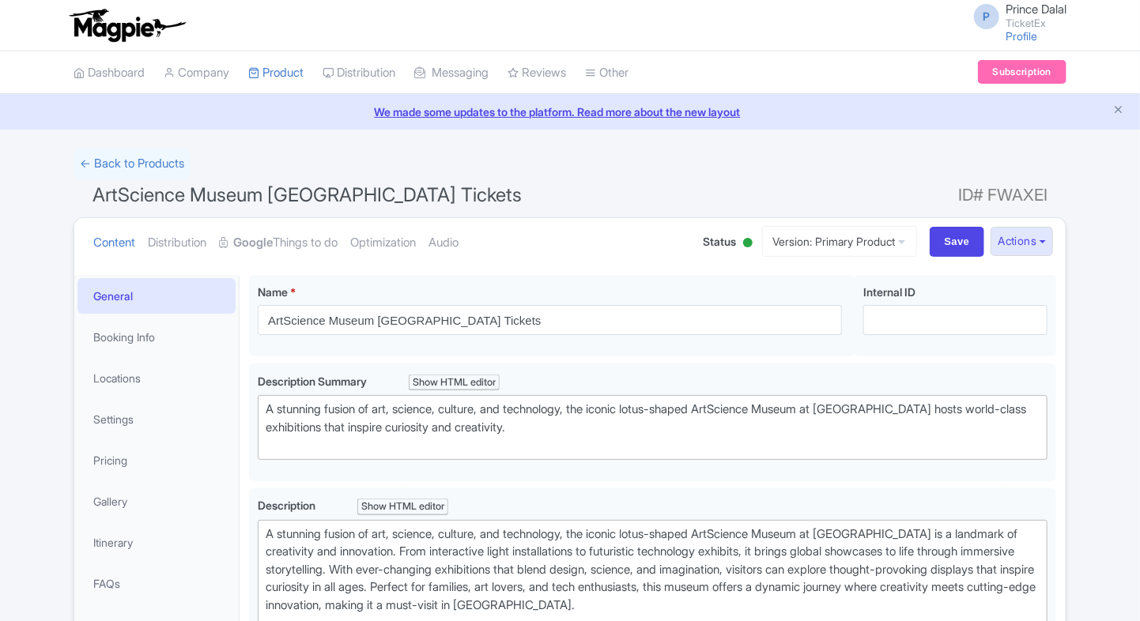
type trix-editor "<div>A stunning fusion of art, science, culture, and technology, the iconic lot…"
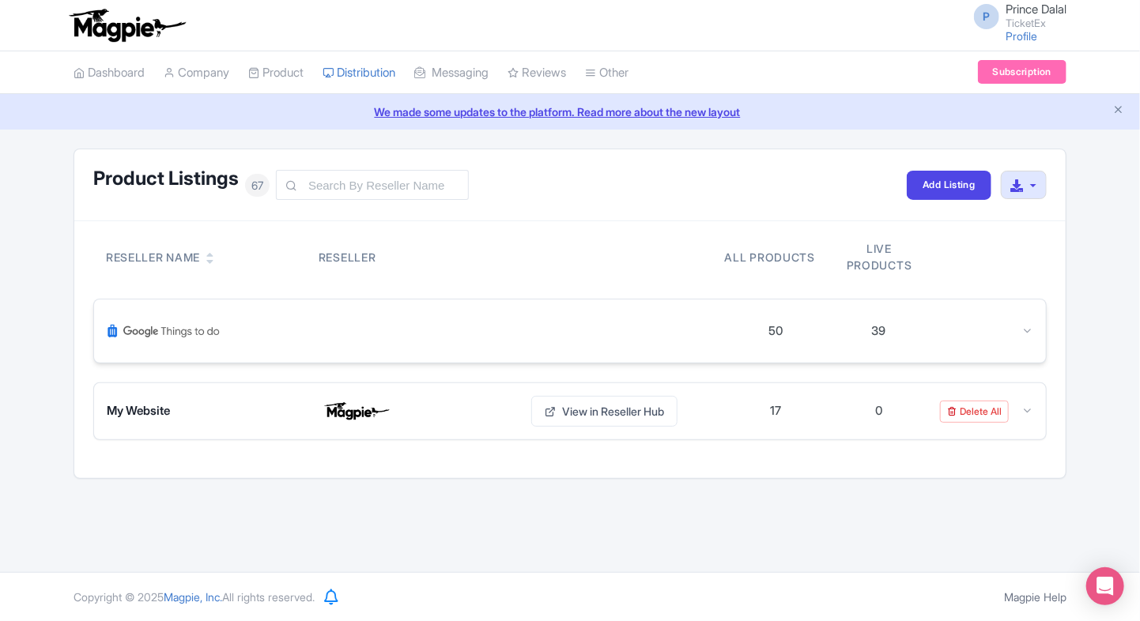
click at [1035, 336] on div "50 39" at bounding box center [570, 331] width 952 height 63
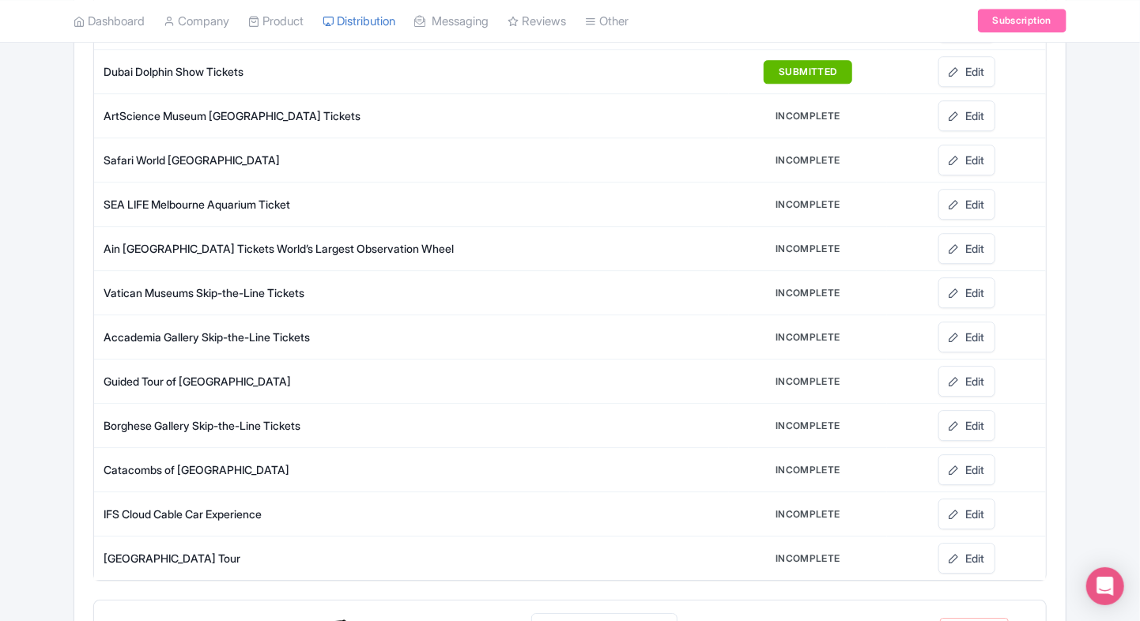
scroll to position [2030, 0]
click at [972, 542] on link "Edit" at bounding box center [966, 557] width 57 height 31
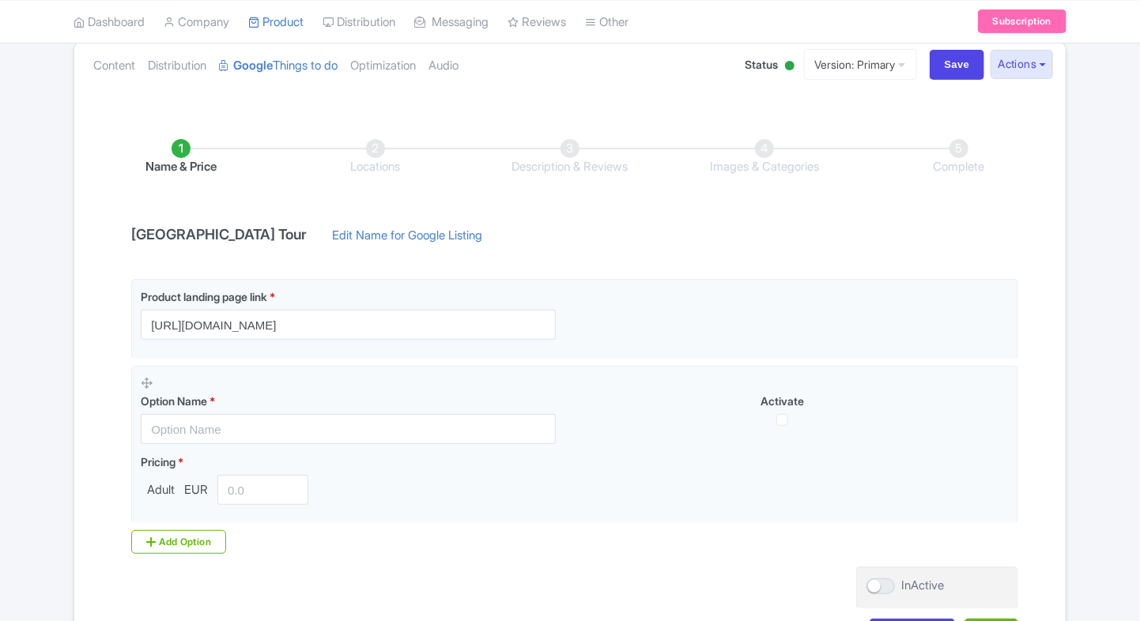
scroll to position [179, 0]
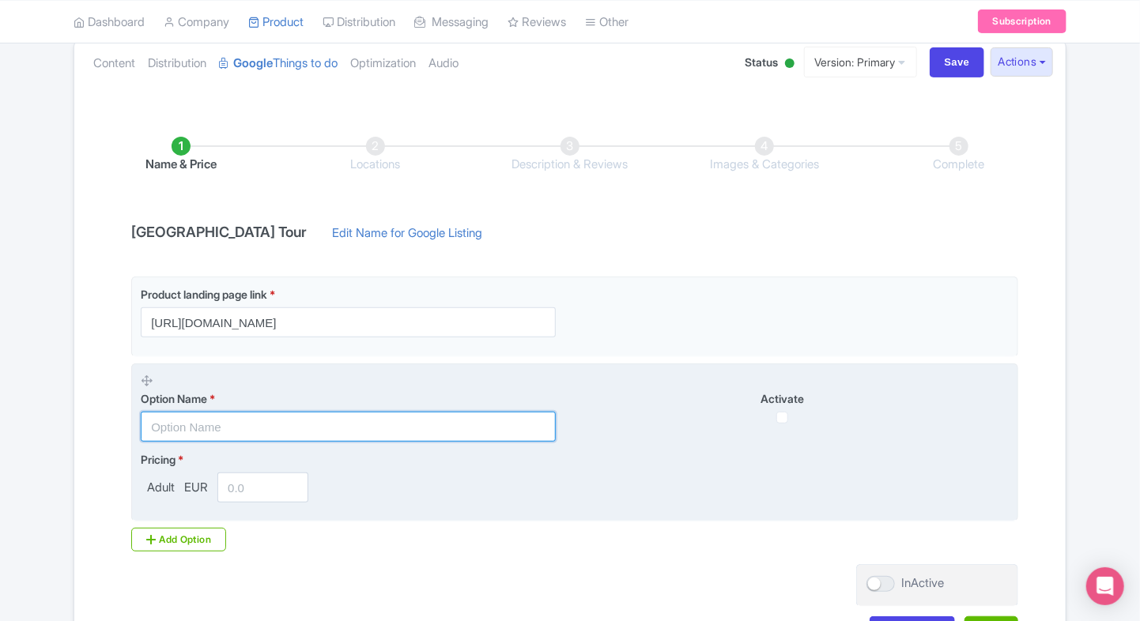
click at [153, 422] on input "text" at bounding box center [348, 427] width 415 height 30
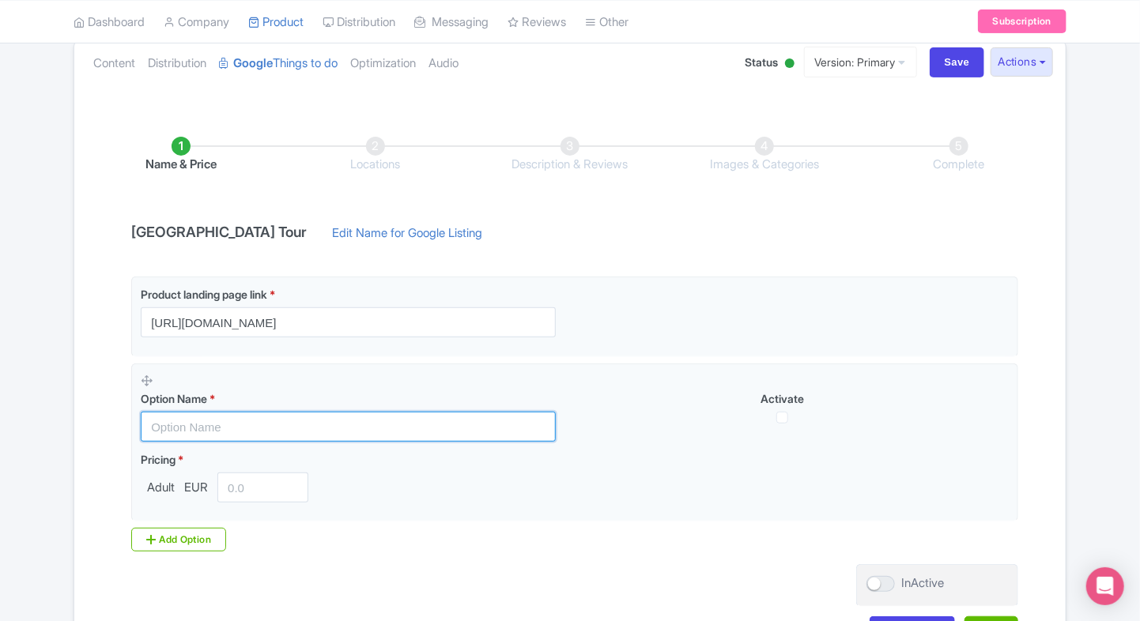
scroll to position [0, 0]
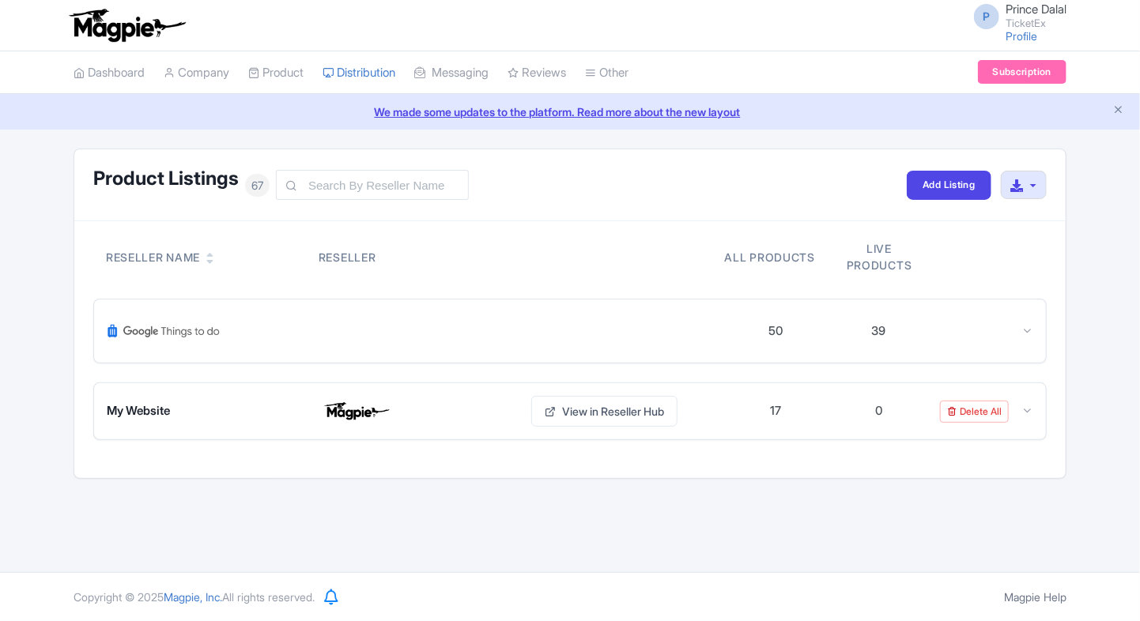
click at [719, 356] on div "50 39" at bounding box center [570, 331] width 952 height 63
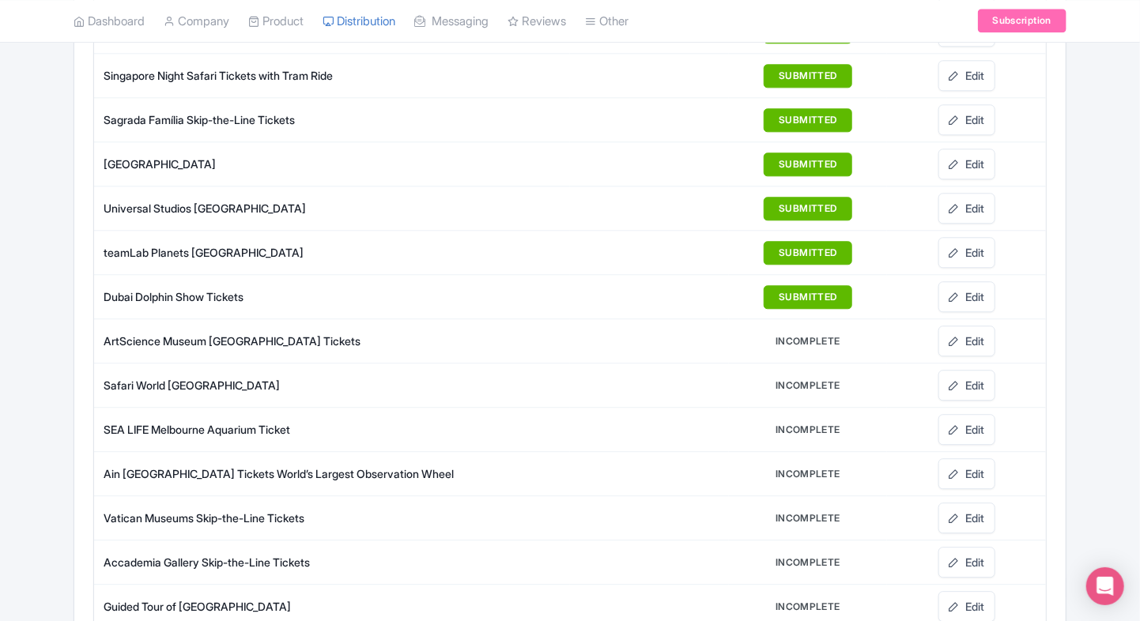
scroll to position [1808, 0]
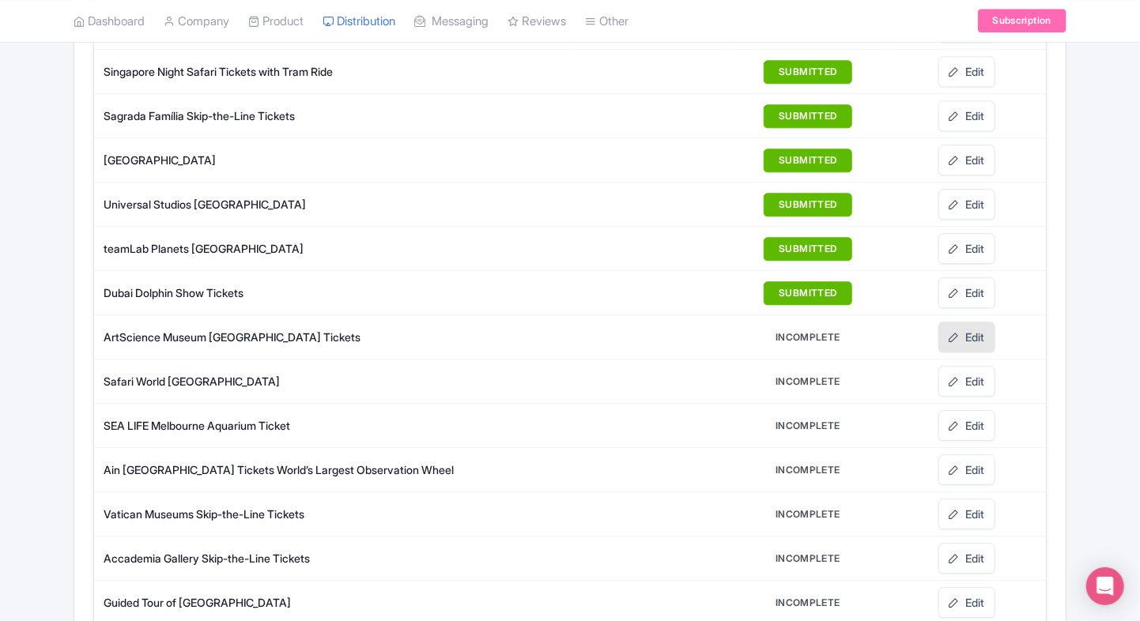
click at [972, 322] on link "Edit" at bounding box center [966, 337] width 57 height 31
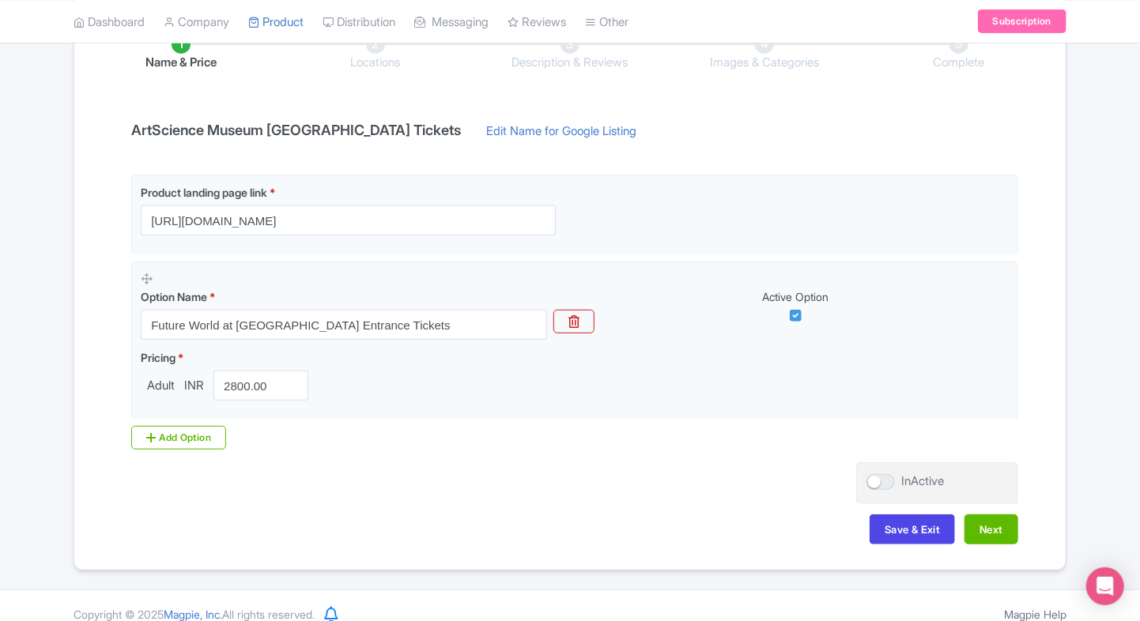
scroll to position [283, 0]
click at [988, 517] on button "Next" at bounding box center [991, 528] width 54 height 30
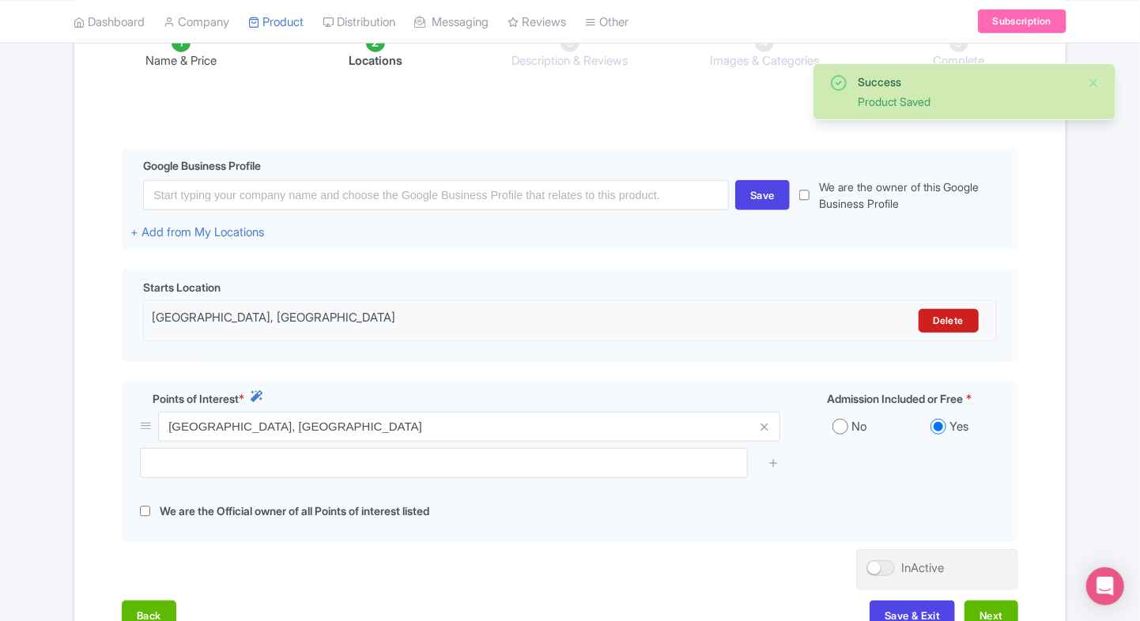
scroll to position [391, 0]
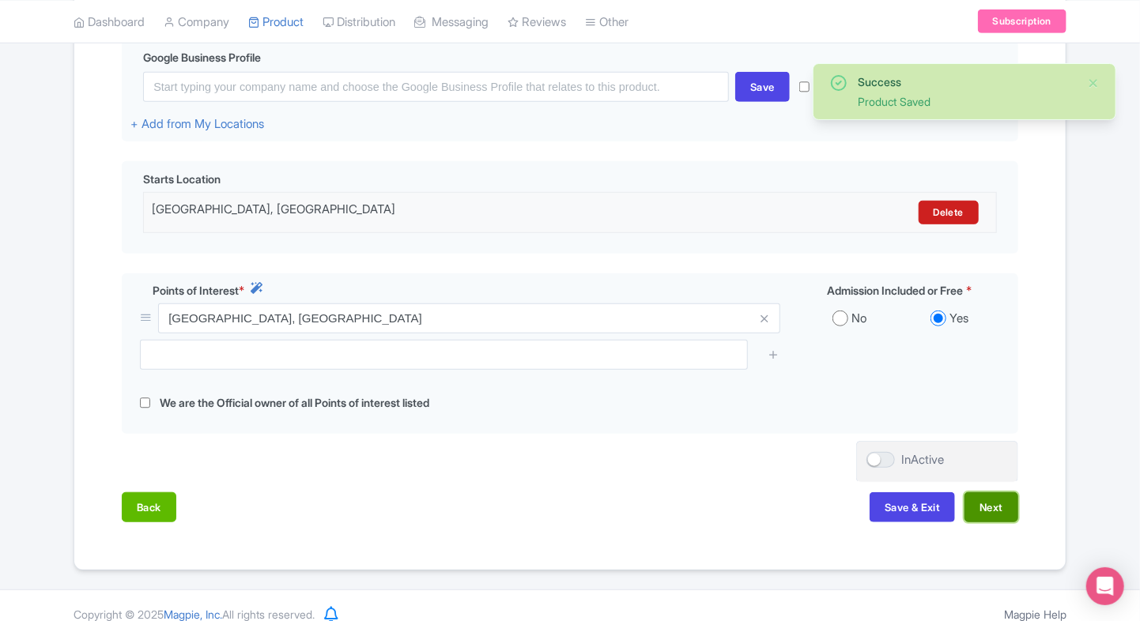
click at [993, 514] on button "Next" at bounding box center [991, 507] width 54 height 30
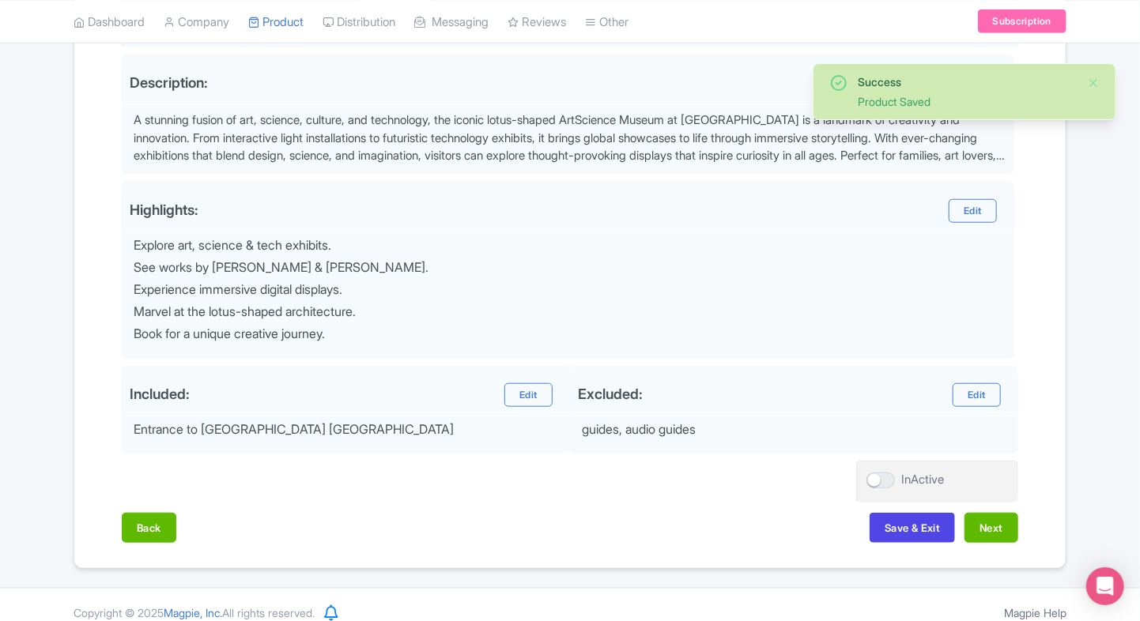
scroll to position [519, 0]
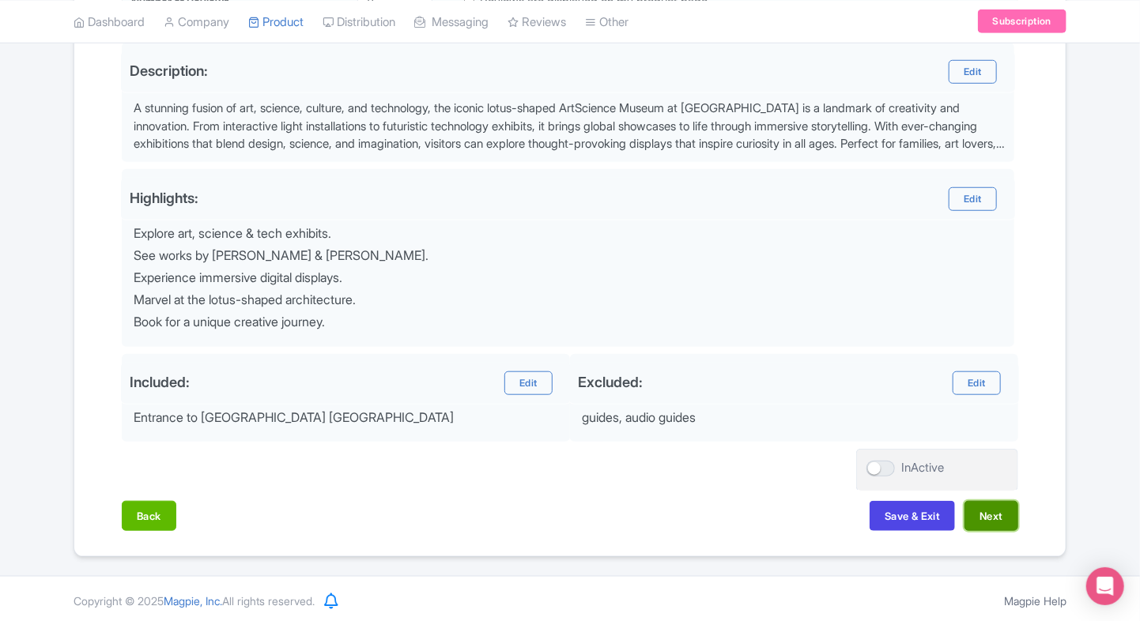
click at [984, 521] on button "Next" at bounding box center [991, 516] width 54 height 30
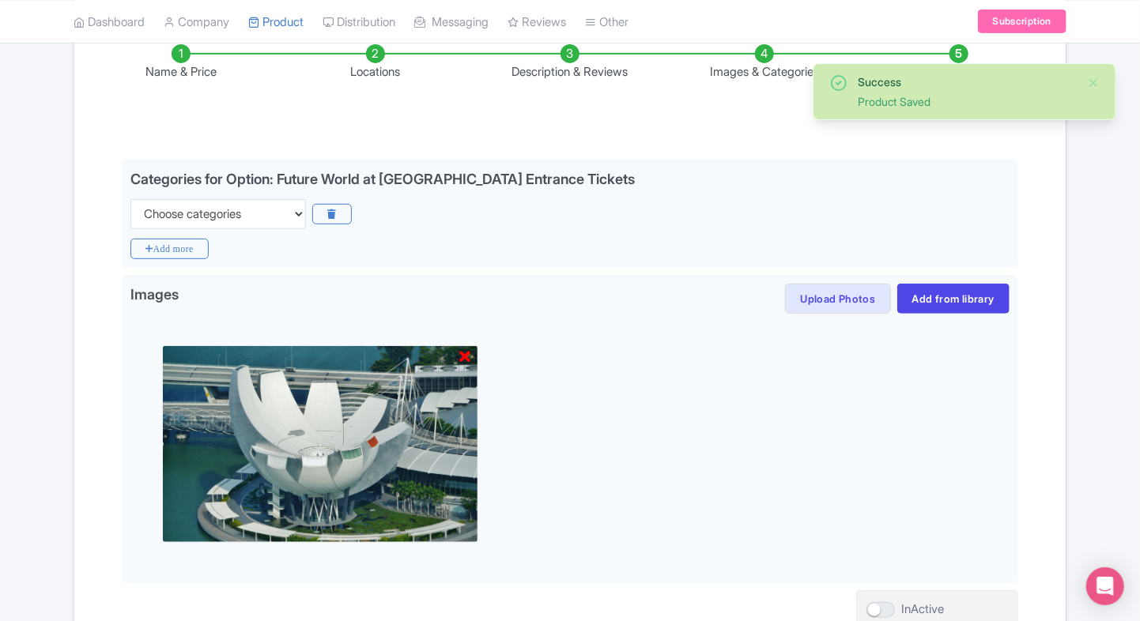
scroll to position [272, 0]
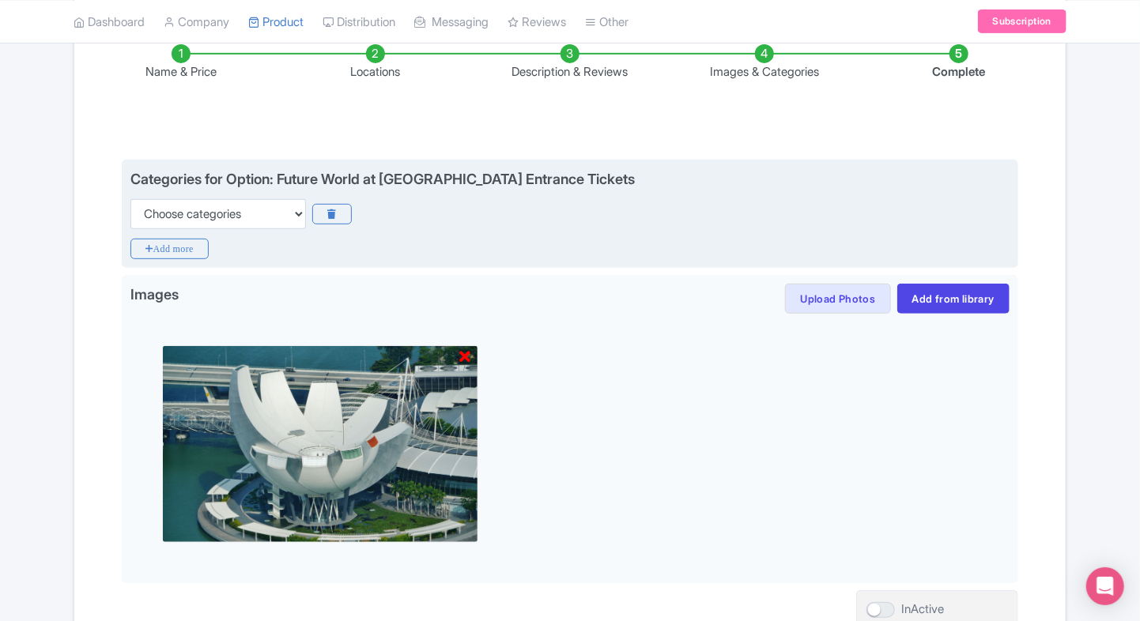
click at [247, 231] on div "Categories for Option: Future World at ArtScience Museum Entrance Tickets Choos…" at bounding box center [570, 214] width 896 height 109
click at [251, 223] on select "Choose categories Adults Only Animals Audio Guide Beaches Bike Tours Boat Tours…" at bounding box center [217, 214] width 175 height 30
select select "family-friendly"
click at [130, 199] on select "Choose categories Adults Only Animals Audio Guide Beaches Bike Tours Boat Tours…" at bounding box center [217, 214] width 175 height 30
click at [195, 242] on icon "Add more" at bounding box center [169, 249] width 78 height 21
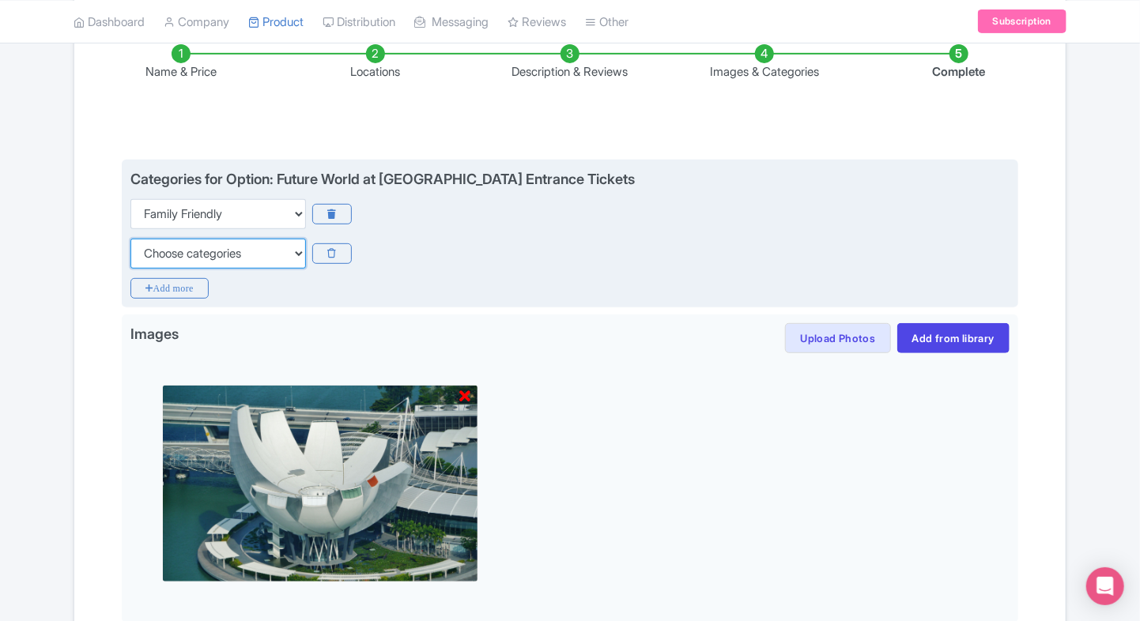
click at [183, 259] on select "Choose categories Adults Only Animals Audio Guide Beaches Bike Tours Boat Tours…" at bounding box center [217, 254] width 175 height 30
select select "walking-tours"
click at [130, 239] on select "Choose categories Adults Only Animals Audio Guide Beaches Bike Tours Boat Tours…" at bounding box center [217, 254] width 175 height 30
click at [161, 292] on icon "Add more" at bounding box center [169, 288] width 78 height 21
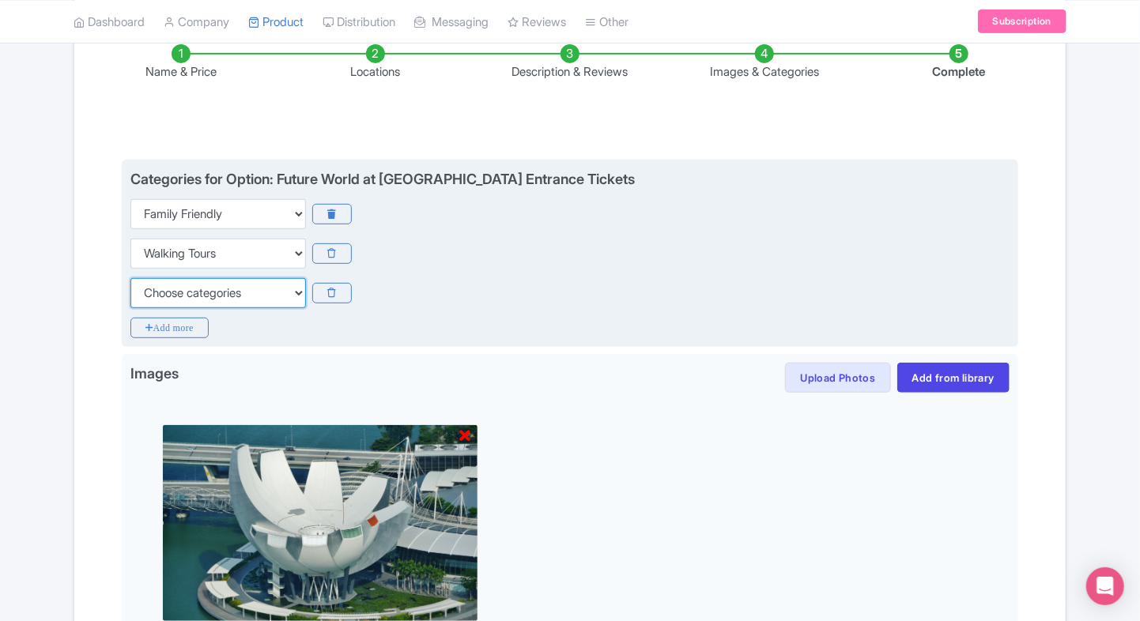
click at [161, 292] on select "Choose categories Adults Only Animals Audio Guide Beaches Bike Tours Boat Tours…" at bounding box center [217, 293] width 175 height 30
click at [130, 278] on select "Choose categories Adults Only Animals Audio Guide Beaches Bike Tours Boat Tours…" at bounding box center [217, 293] width 175 height 30
click at [161, 292] on select "Choose categories Adults Only Animals Audio Guide Beaches Bike Tours Boat Tours…" at bounding box center [217, 293] width 175 height 30
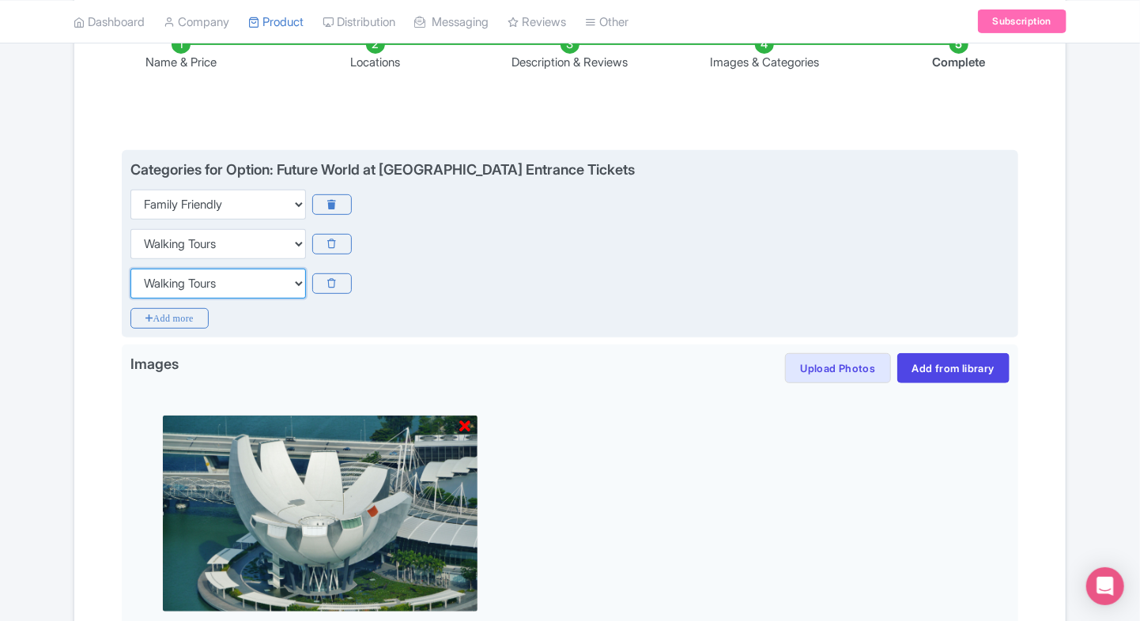
scroll to position [282, 0]
click at [161, 292] on select "Choose categories Adults Only Animals Audio Guide Beaches Bike Tours Boat Tours…" at bounding box center [217, 283] width 175 height 30
select select "wheelchair-accessible"
click at [130, 268] on select "Choose categories Adults Only Animals Audio Guide Beaches Bike Tours Boat Tours…" at bounding box center [217, 283] width 175 height 30
click at [633, 281] on div "Choose categories Adults Only Animals Audio Guide Beaches Bike Tours Boat Tours…" at bounding box center [569, 283] width 879 height 30
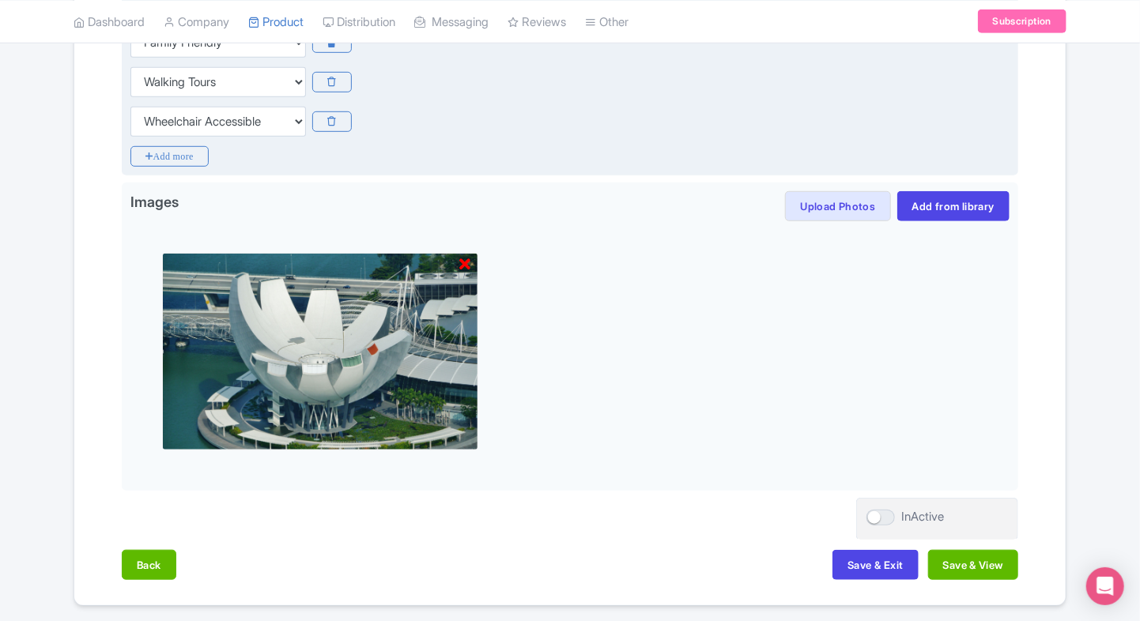
scroll to position [452, 0]
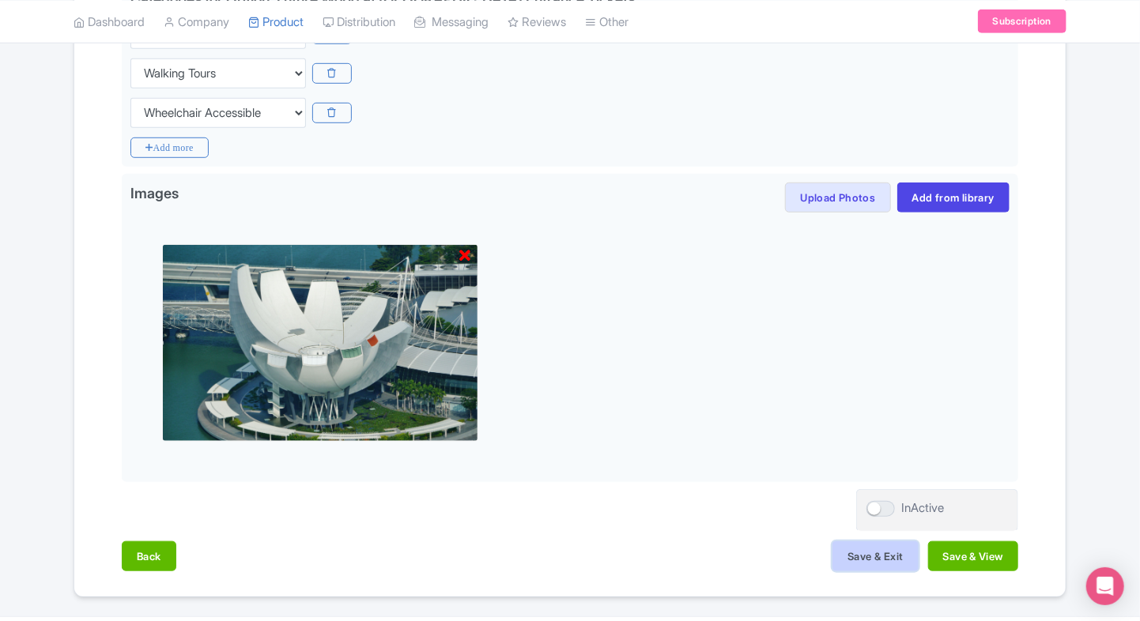
click at [882, 560] on button "Save & Exit" at bounding box center [874, 556] width 85 height 30
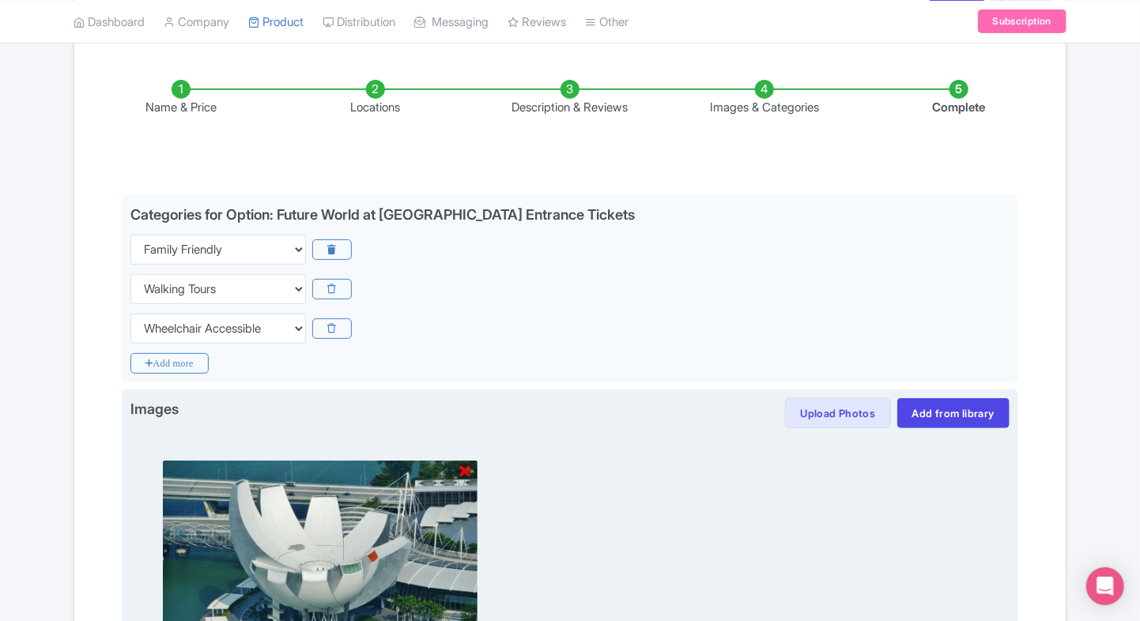
scroll to position [230, 0]
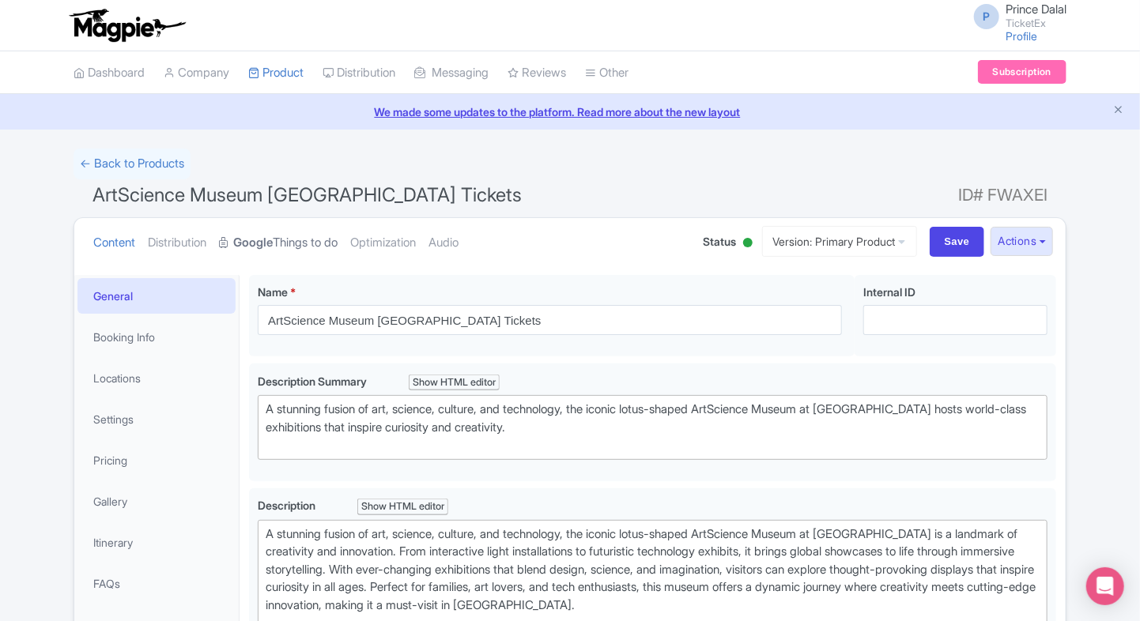
click at [268, 248] on strong "Google" at bounding box center [253, 243] width 40 height 18
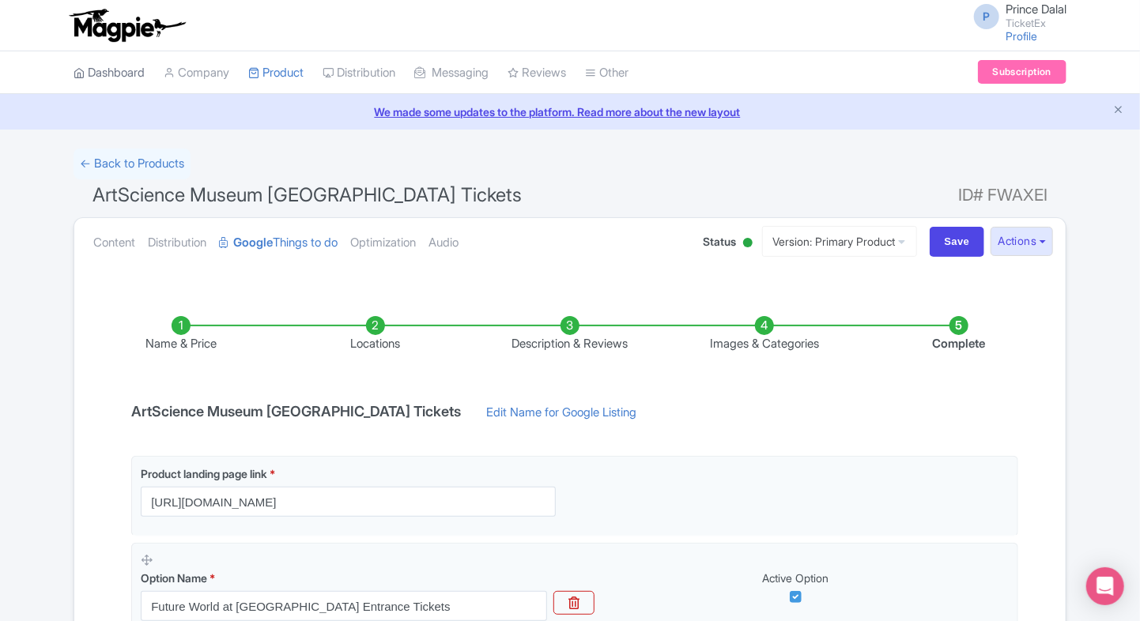
click at [101, 89] on link "Dashboard" at bounding box center [109, 72] width 71 height 43
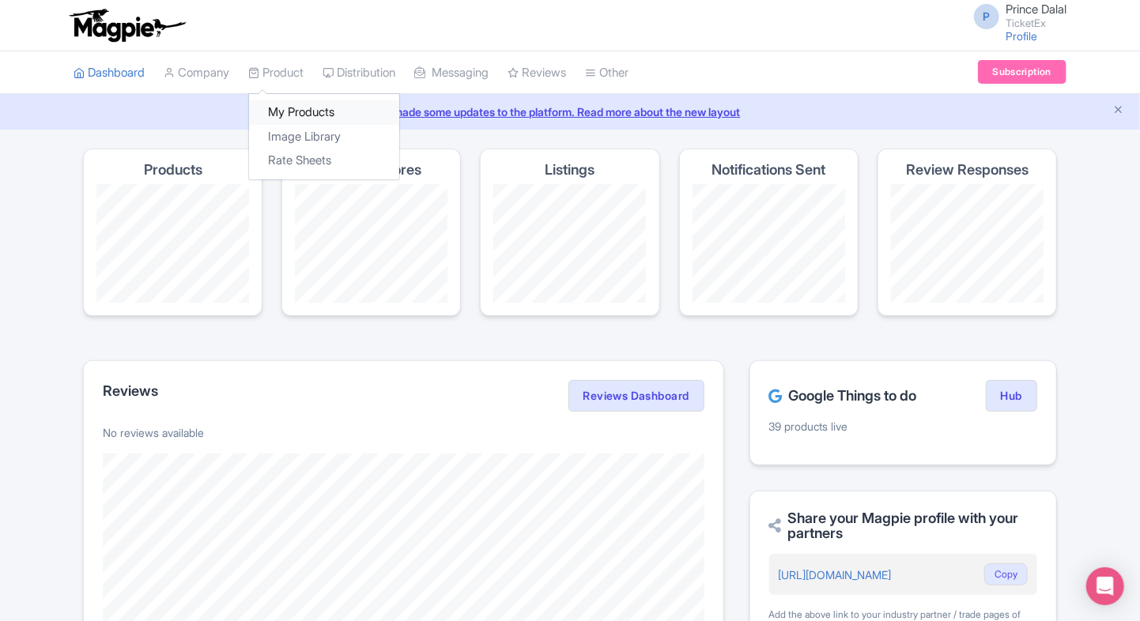
click at [291, 104] on link "My Products" at bounding box center [324, 112] width 150 height 25
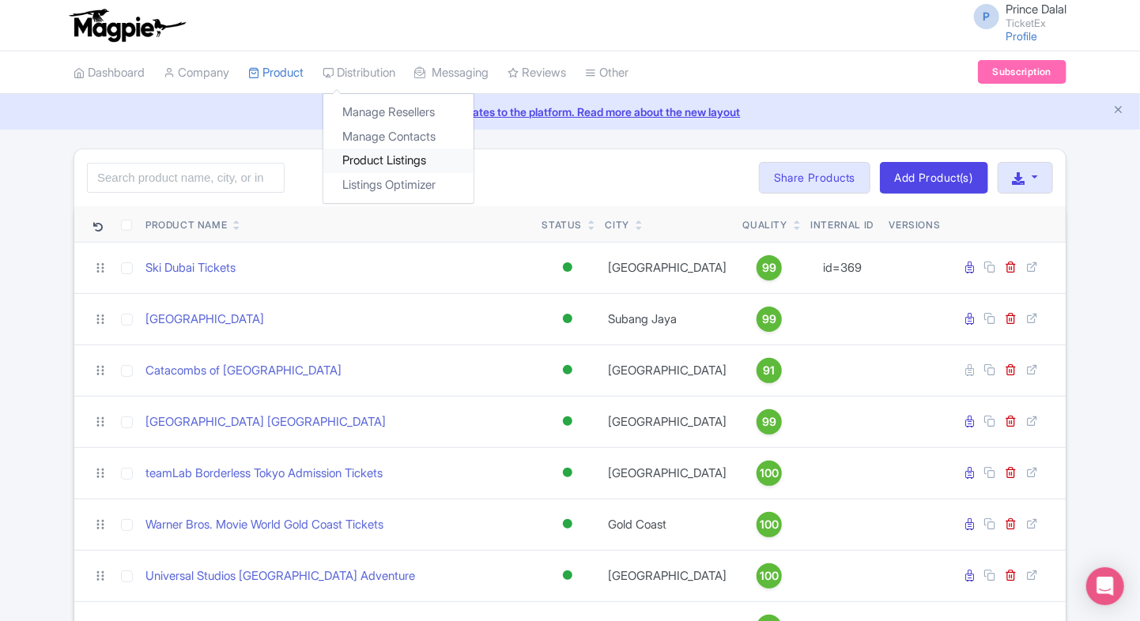
click at [353, 150] on link "Product Listings" at bounding box center [398, 161] width 150 height 25
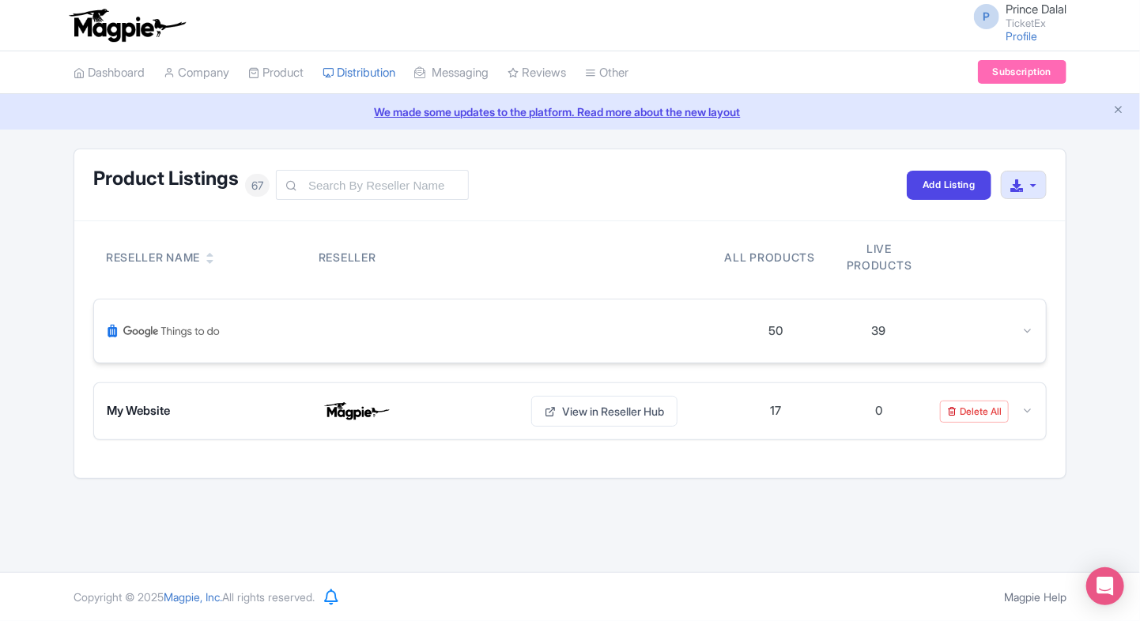
click at [294, 349] on div "50 39" at bounding box center [570, 331] width 952 height 63
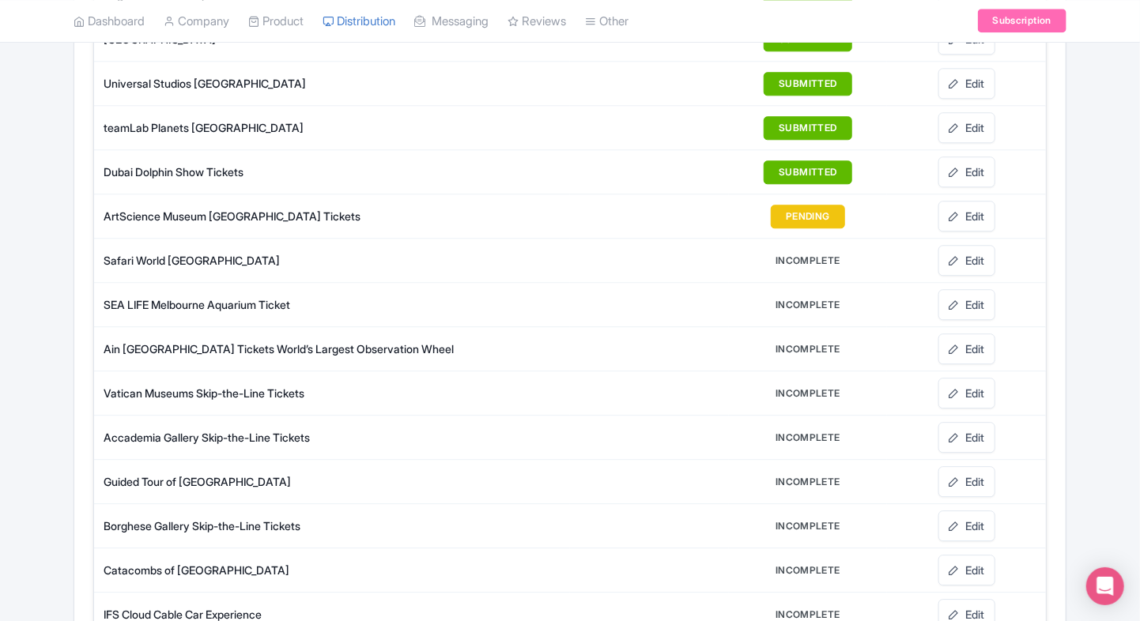
scroll to position [1950, 0]
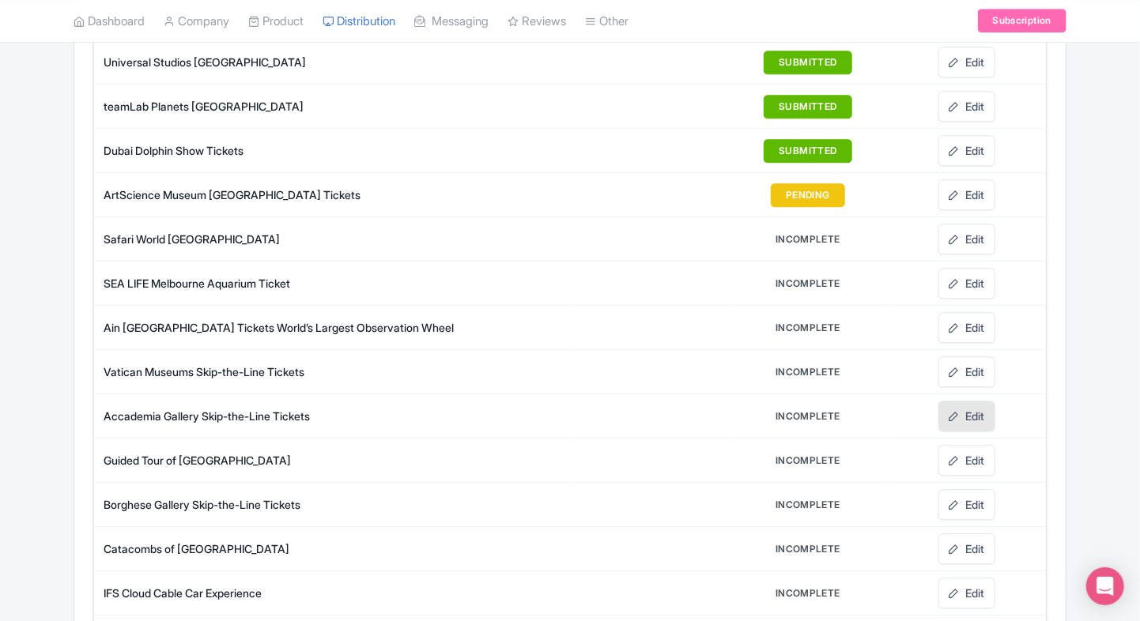
click at [966, 401] on link "Edit" at bounding box center [966, 416] width 57 height 31
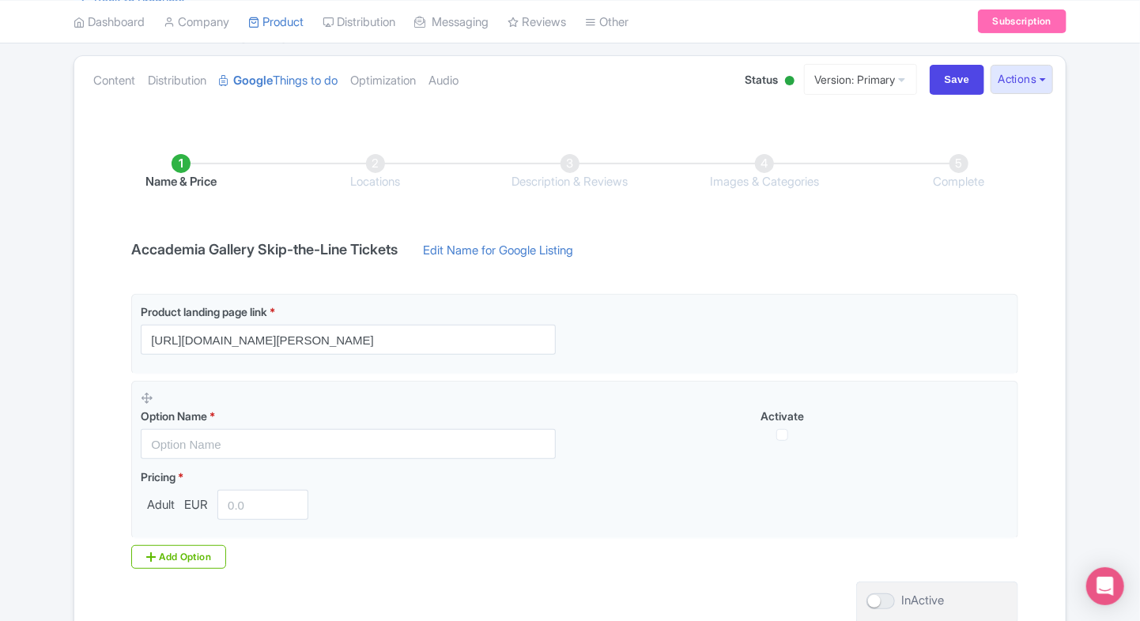
scroll to position [116, 0]
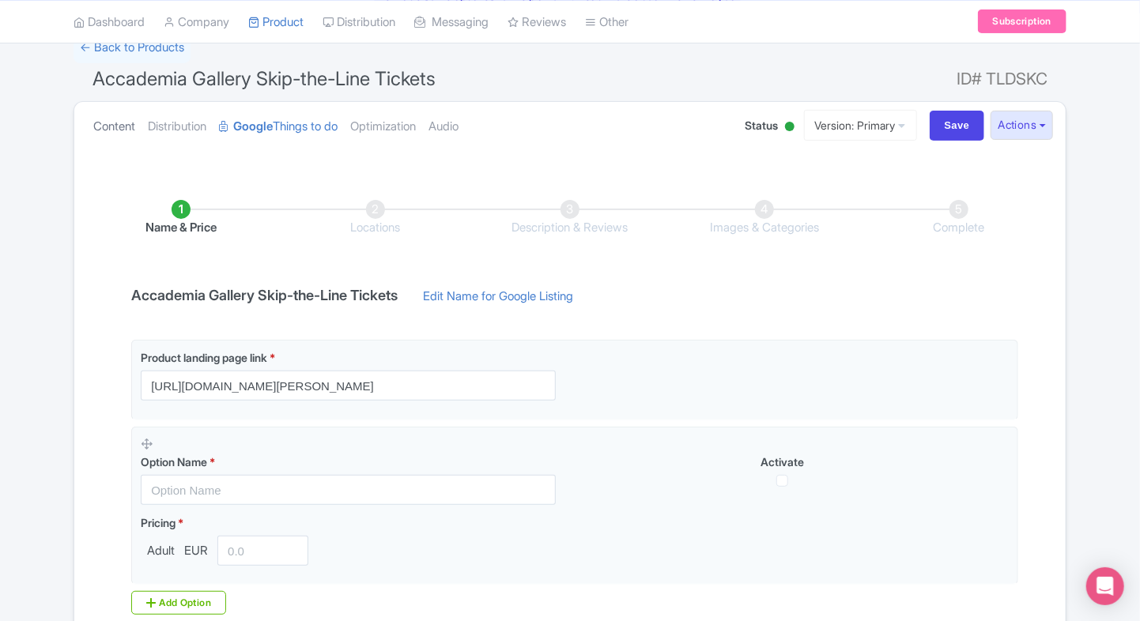
click at [116, 131] on link "Content" at bounding box center [114, 127] width 42 height 50
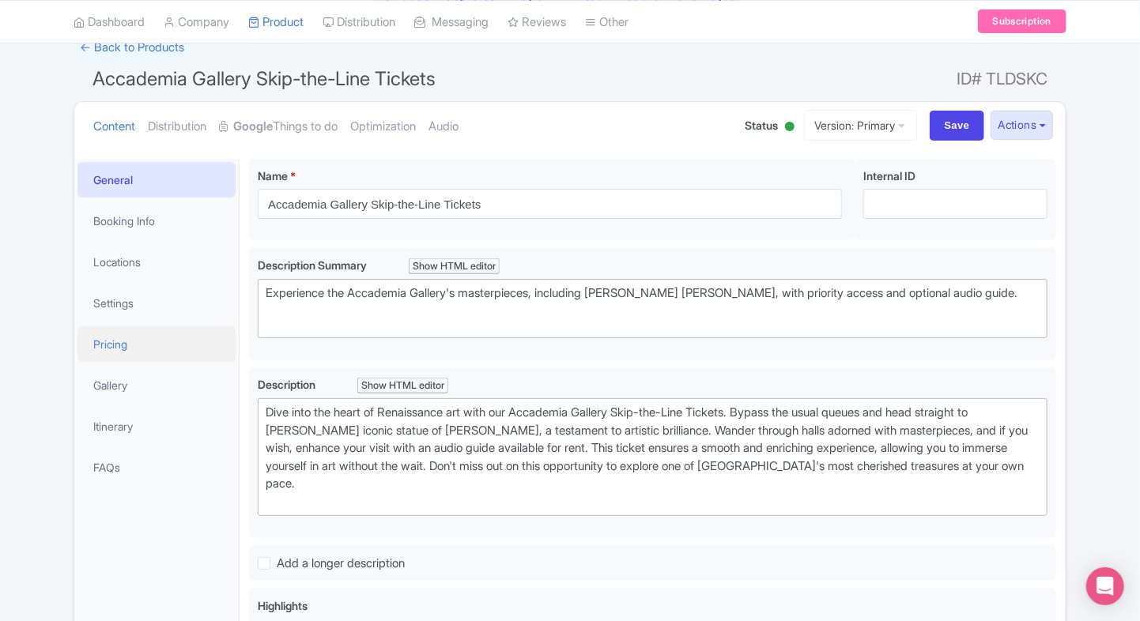
click at [144, 337] on link "Pricing" at bounding box center [156, 344] width 158 height 36
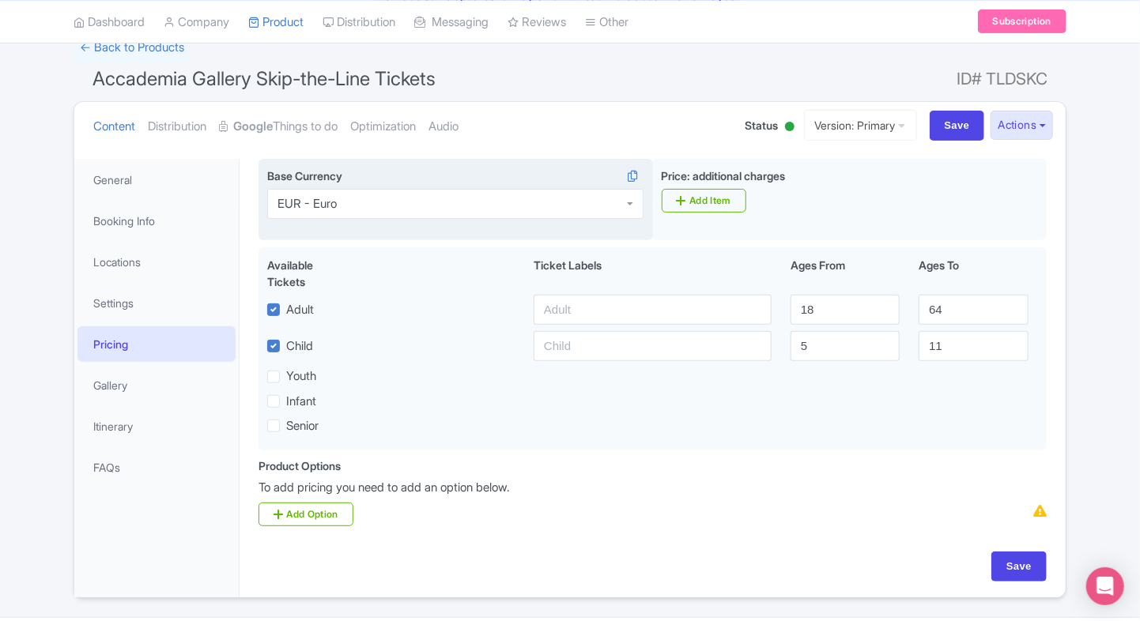
click at [386, 220] on div "Base Currency i EUR - Euro EUR - Euro" at bounding box center [455, 200] width 394 height 82
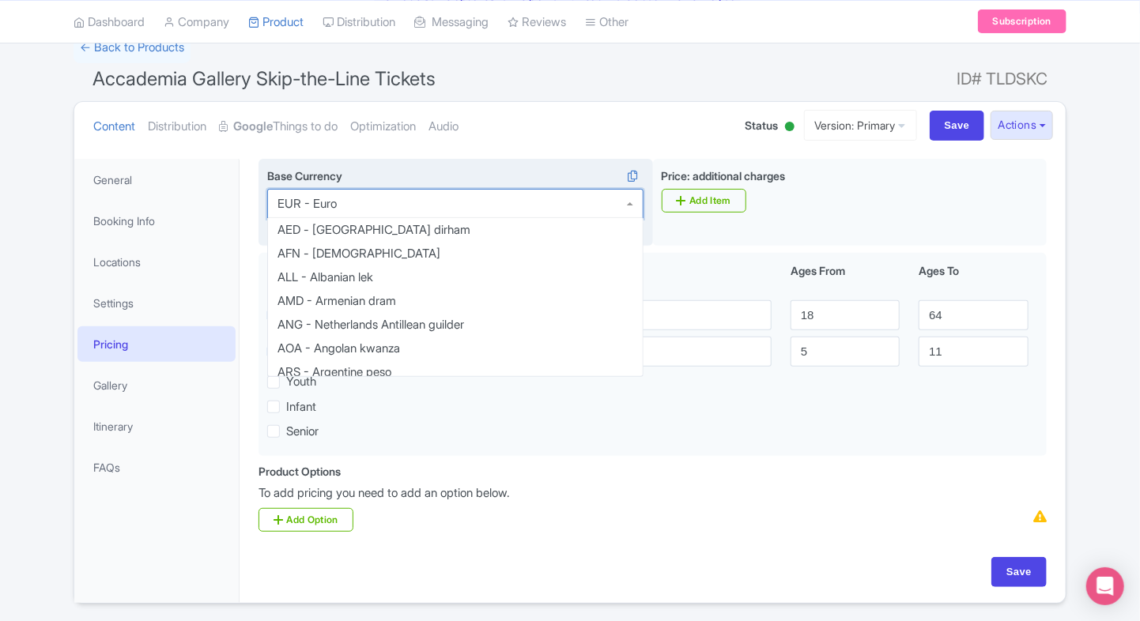
click at [403, 217] on div "EUR - Euro" at bounding box center [455, 204] width 376 height 30
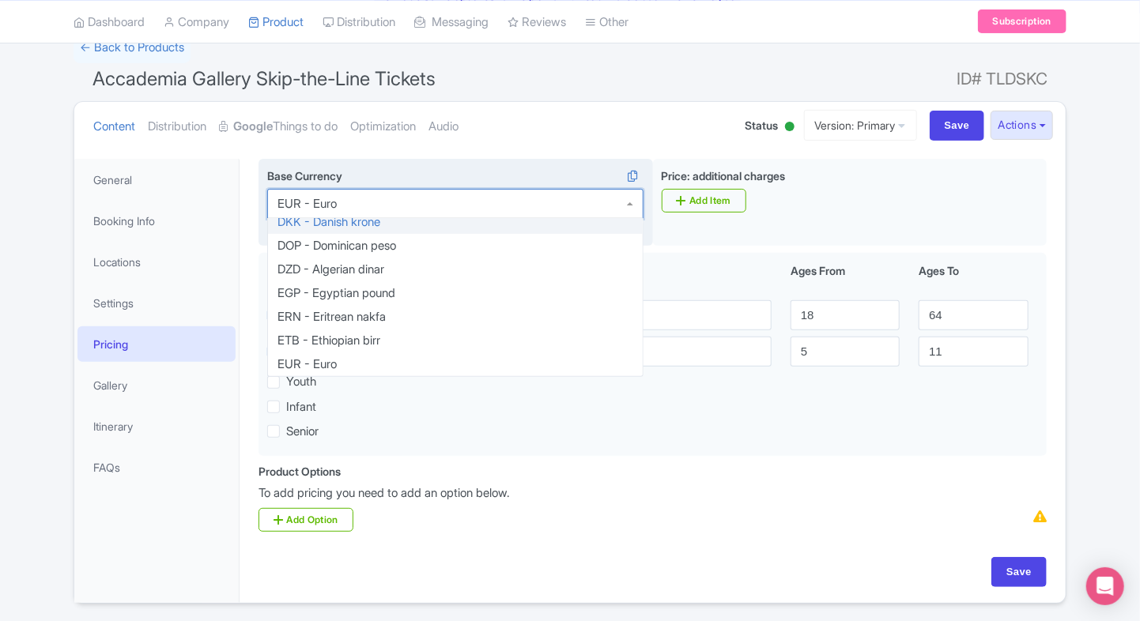
scroll to position [901, 0]
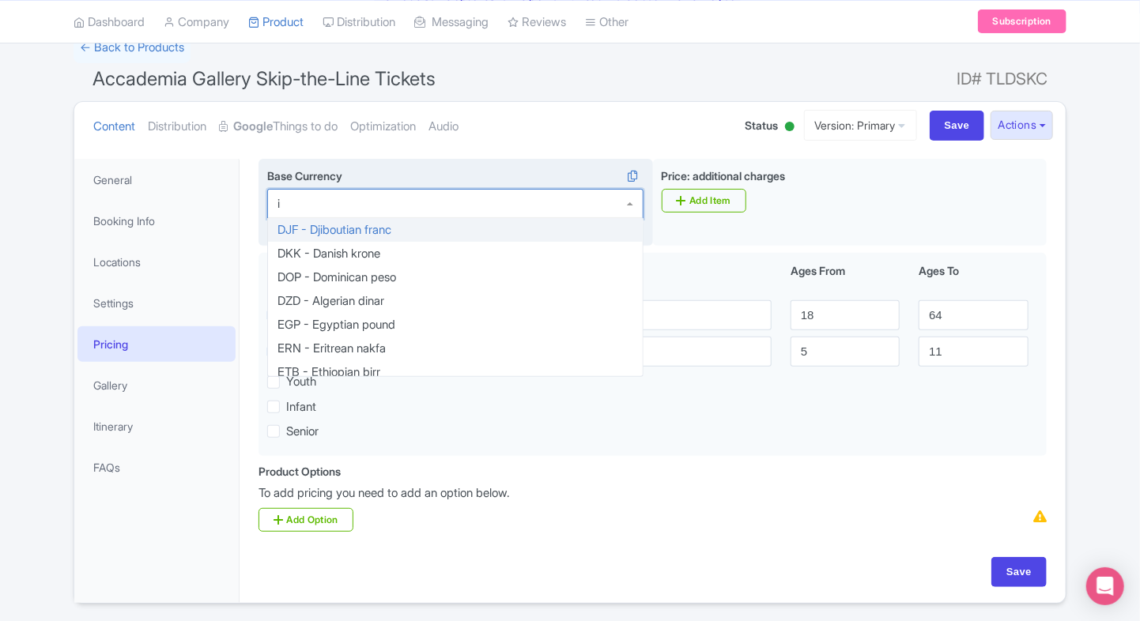
type input "inr"
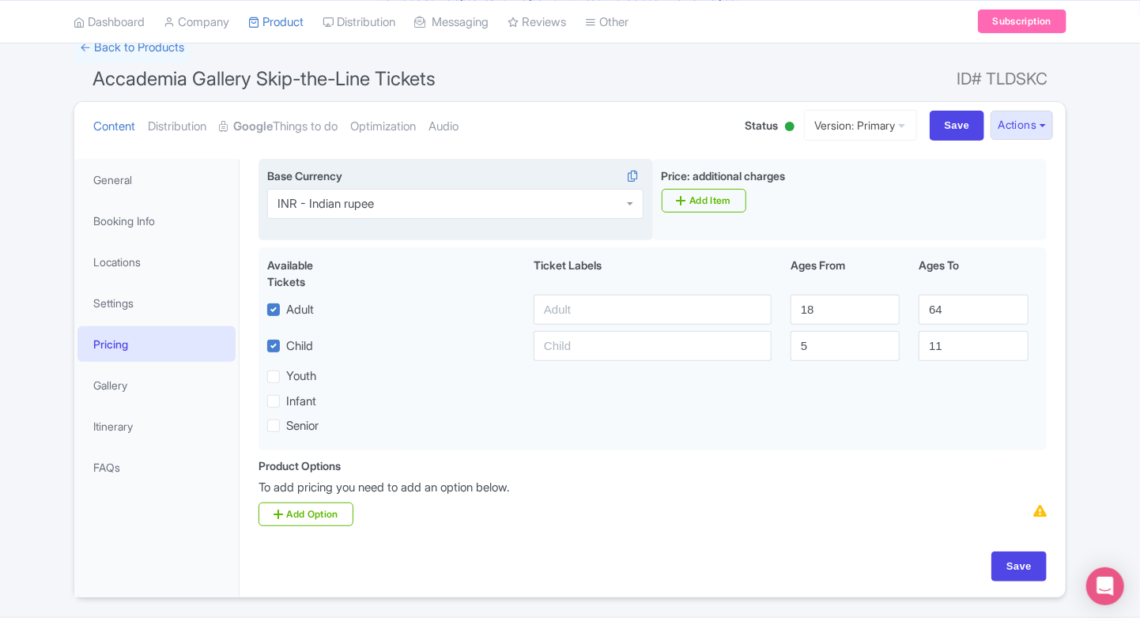
scroll to position [0, 0]
click at [978, 124] on input "Save" at bounding box center [956, 126] width 55 height 30
type input "Saving..."
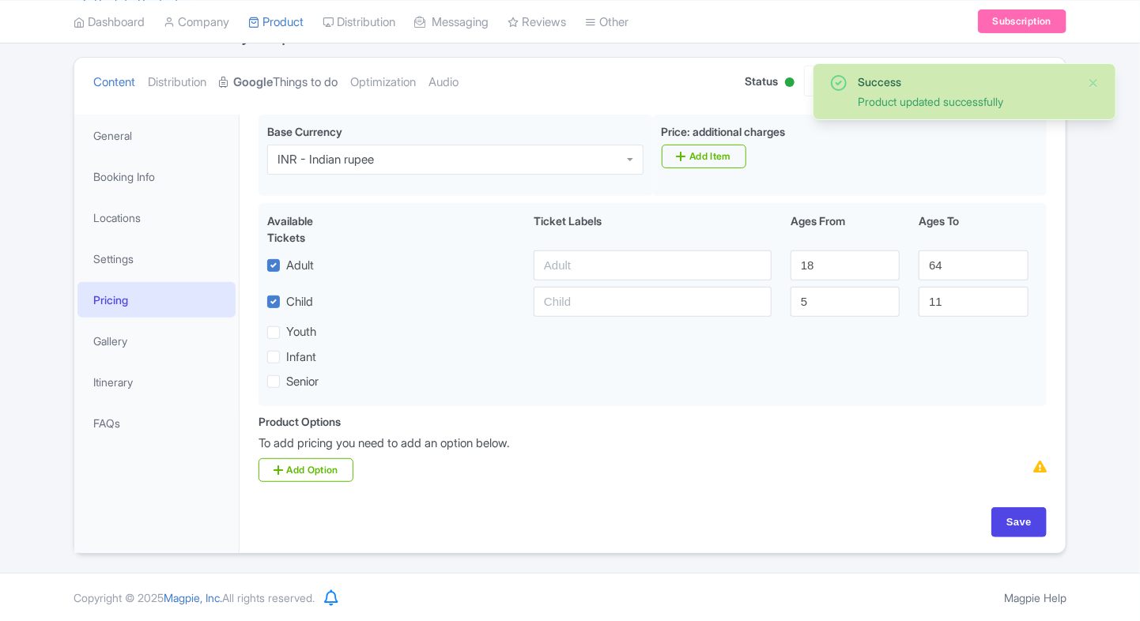
scroll to position [160, 0]
click at [288, 85] on link "Google Things to do" at bounding box center [278, 83] width 119 height 50
